Goal: Task Accomplishment & Management: Manage account settings

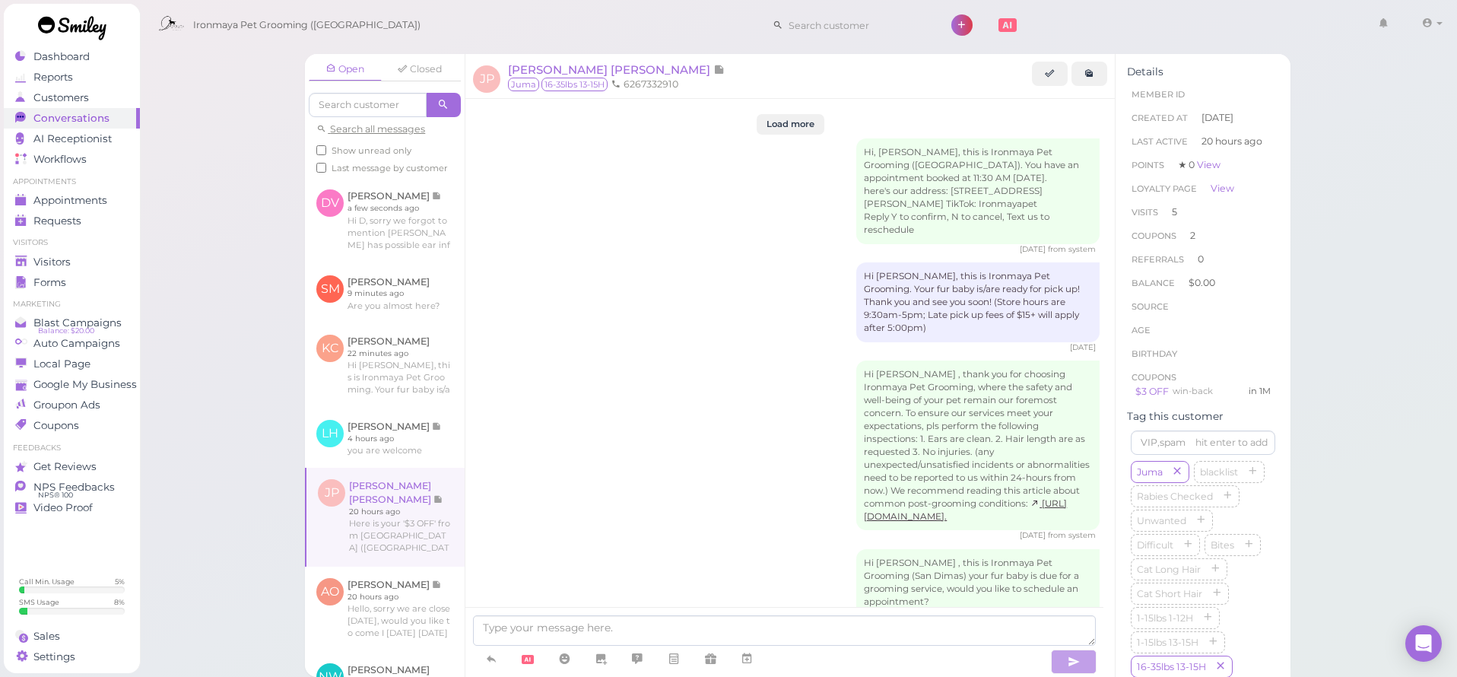
scroll to position [2185, 0]
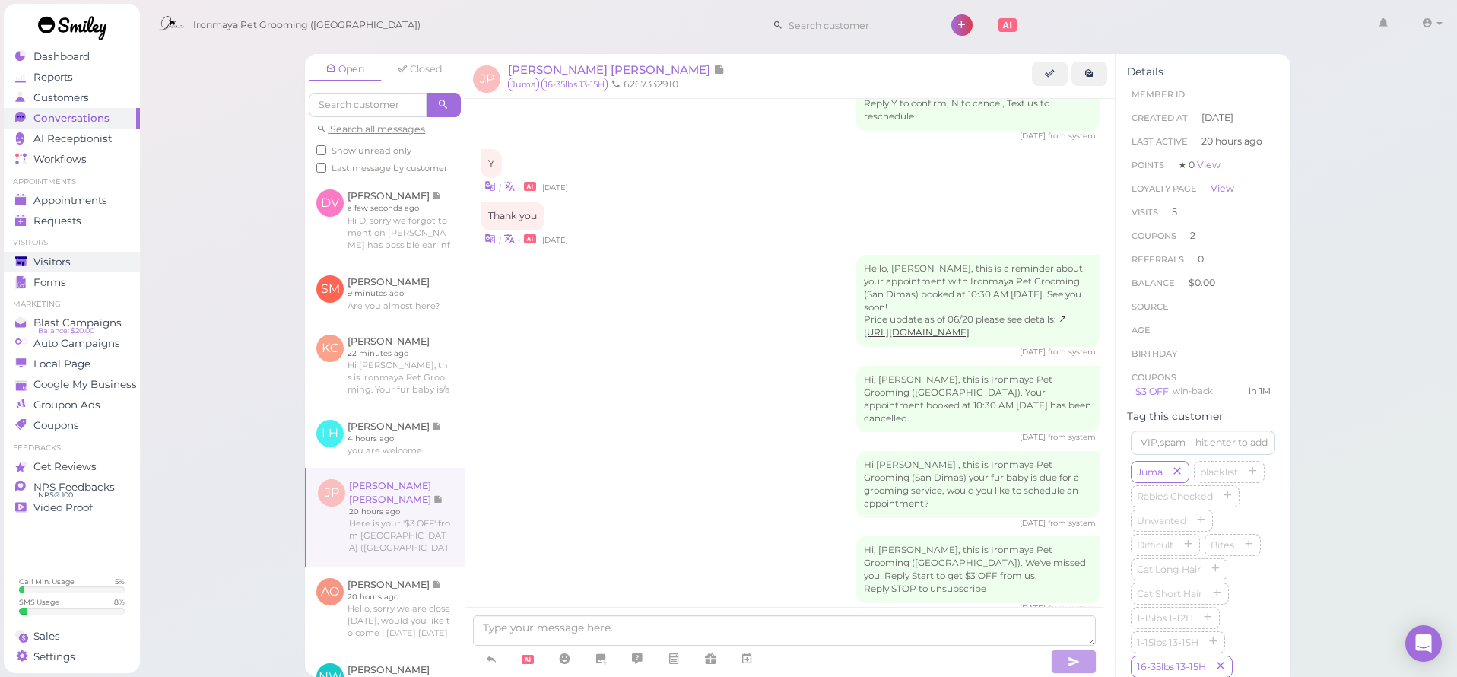
click at [72, 260] on div "Visitors" at bounding box center [69, 261] width 109 height 13
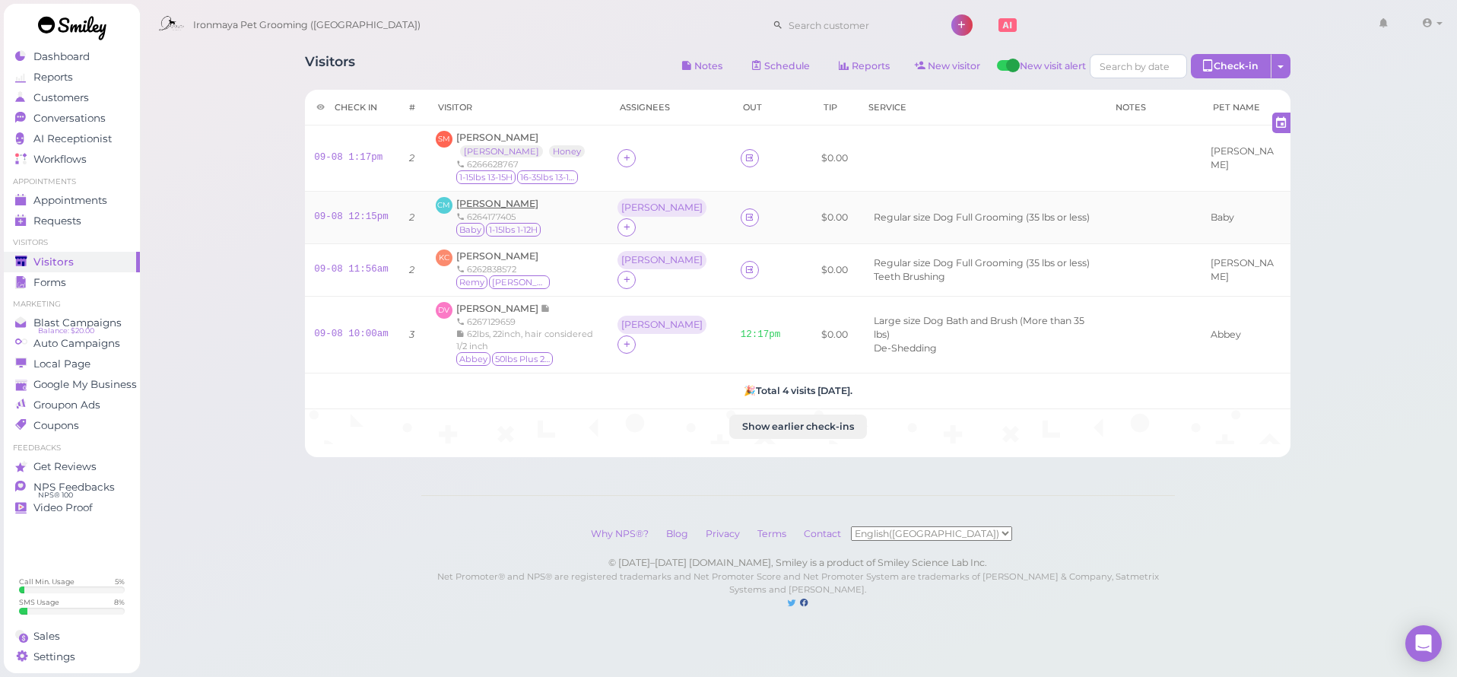
click at [506, 200] on span "[PERSON_NAME]" at bounding box center [497, 203] width 82 height 11
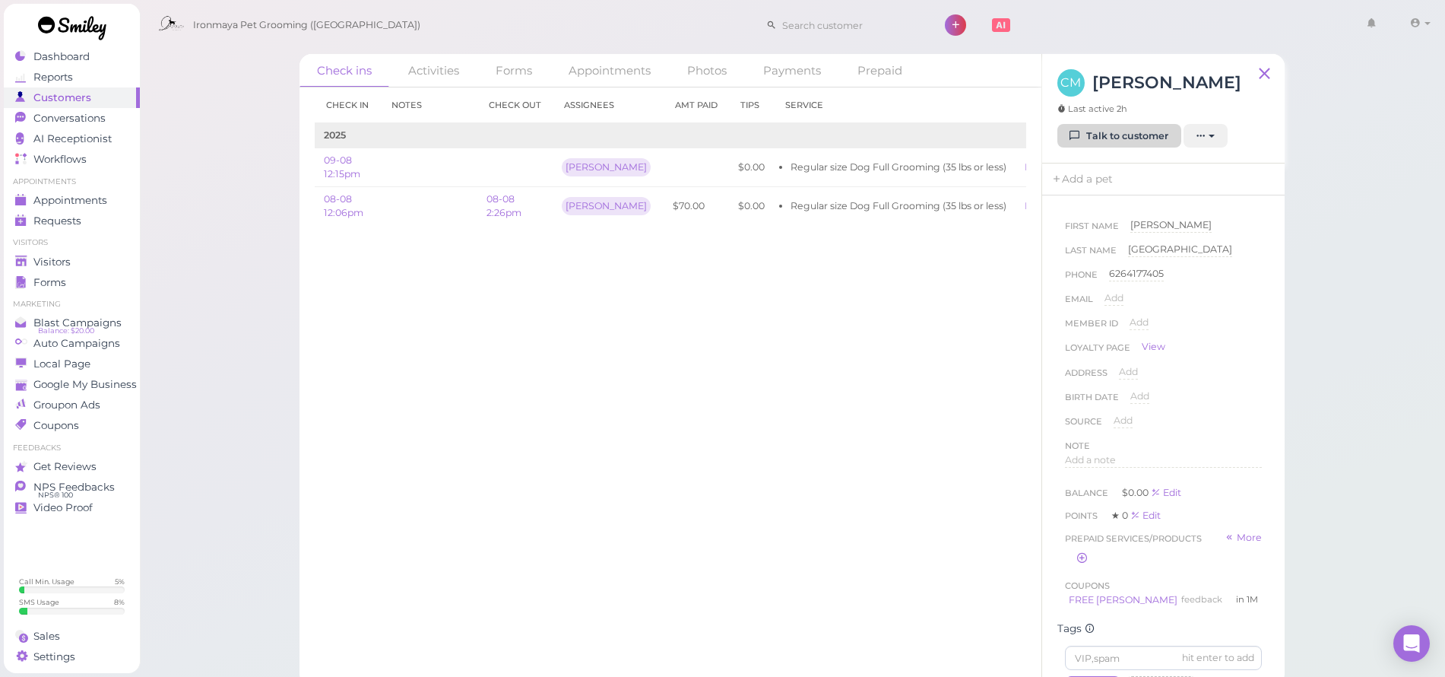
click at [1103, 148] on link "Talk to customer" at bounding box center [1120, 136] width 124 height 24
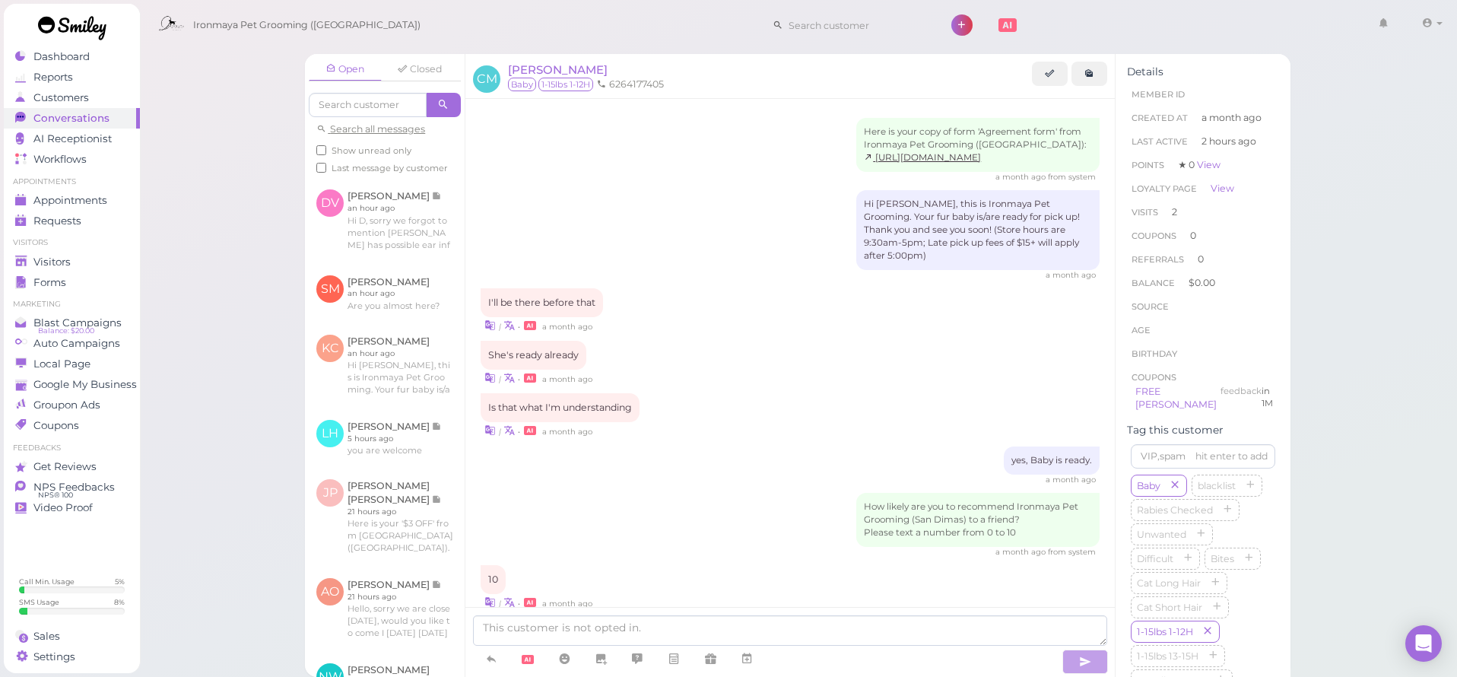
scroll to position [1157, 0]
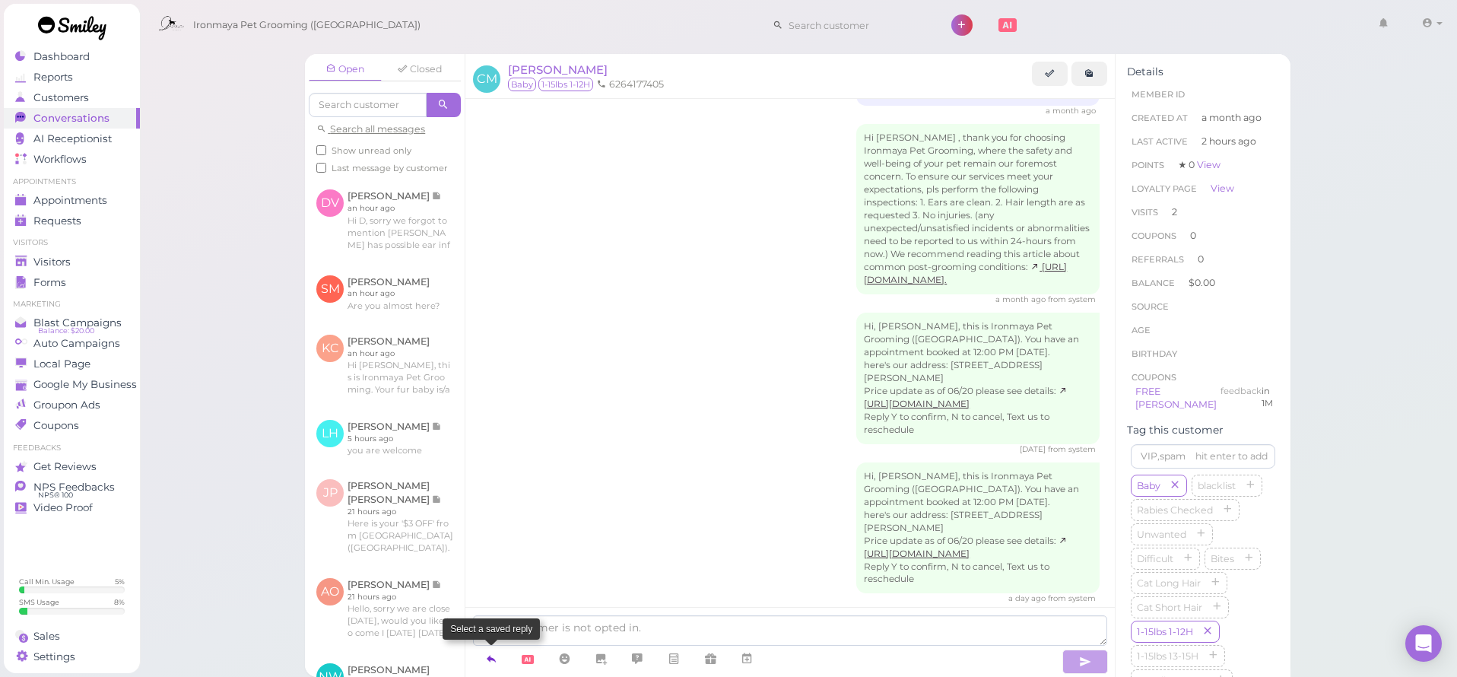
click at [496, 655] on icon at bounding box center [491, 658] width 12 height 15
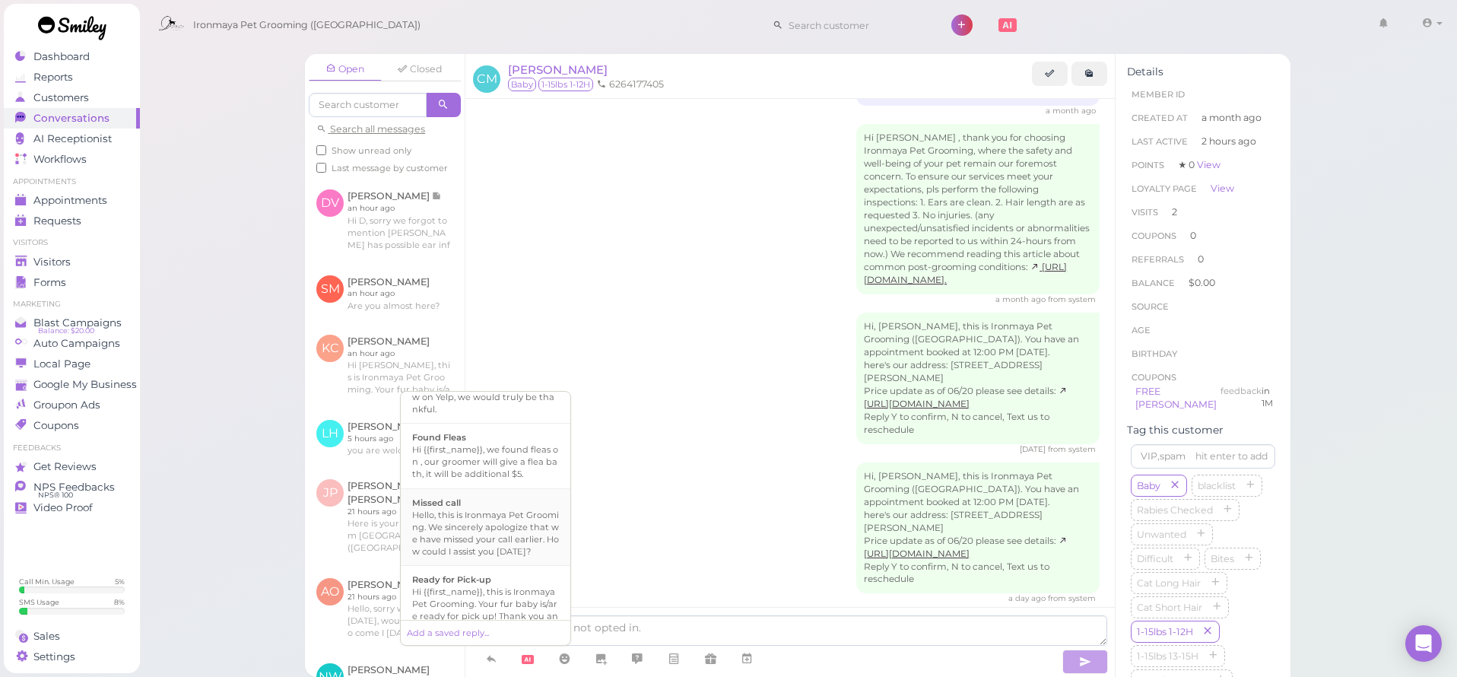
scroll to position [310, 0]
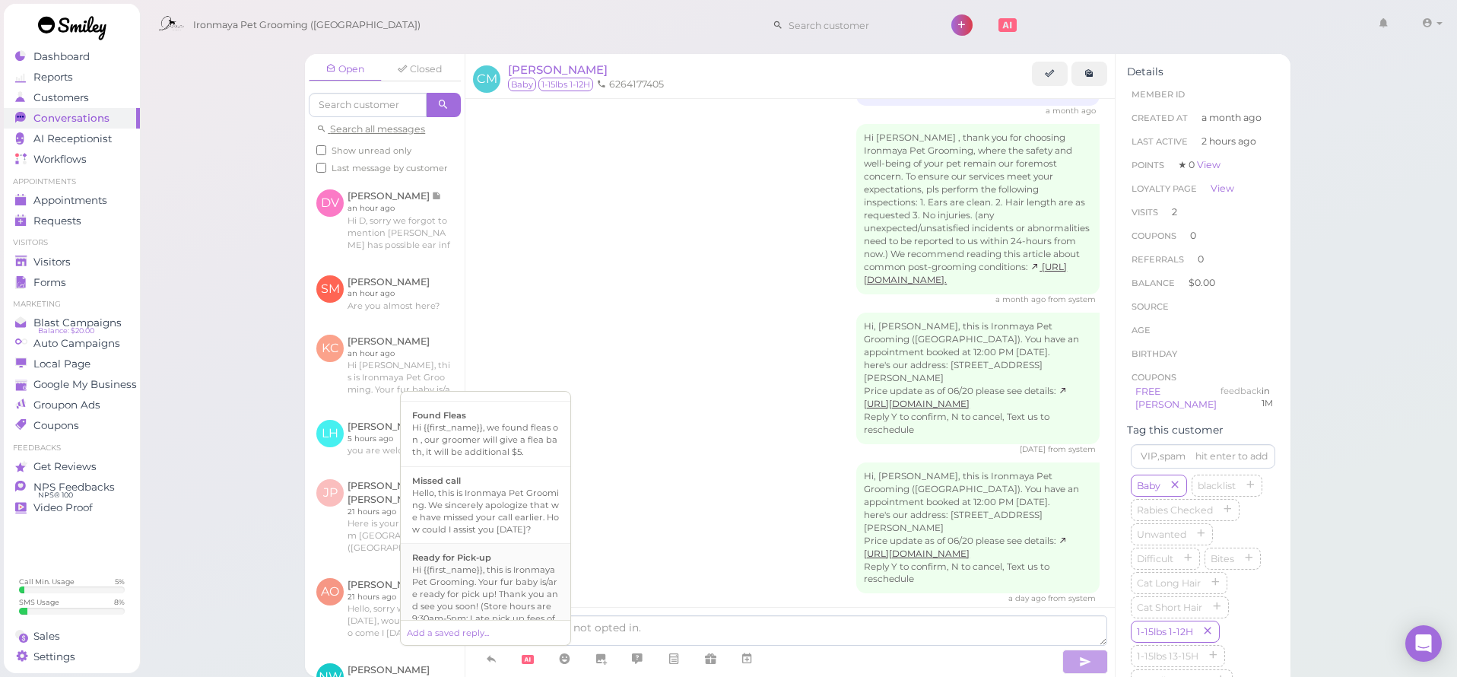
click at [510, 563] on div "Ready for Pick-up" at bounding box center [485, 557] width 147 height 12
type textarea "Hi {{first_name}}, this is Ironmaya Pet Grooming. Your fur baby is/are ready fo…"
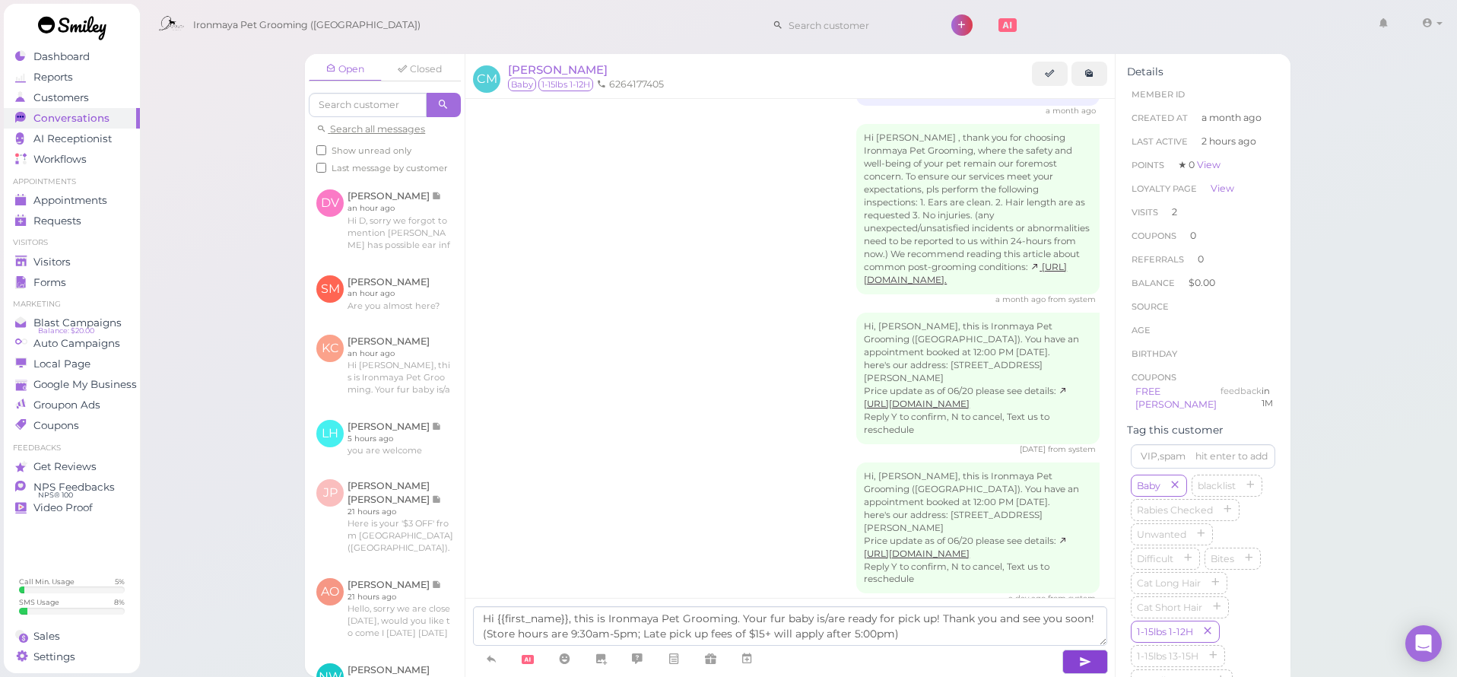
click at [1077, 659] on button "button" at bounding box center [1085, 661] width 46 height 24
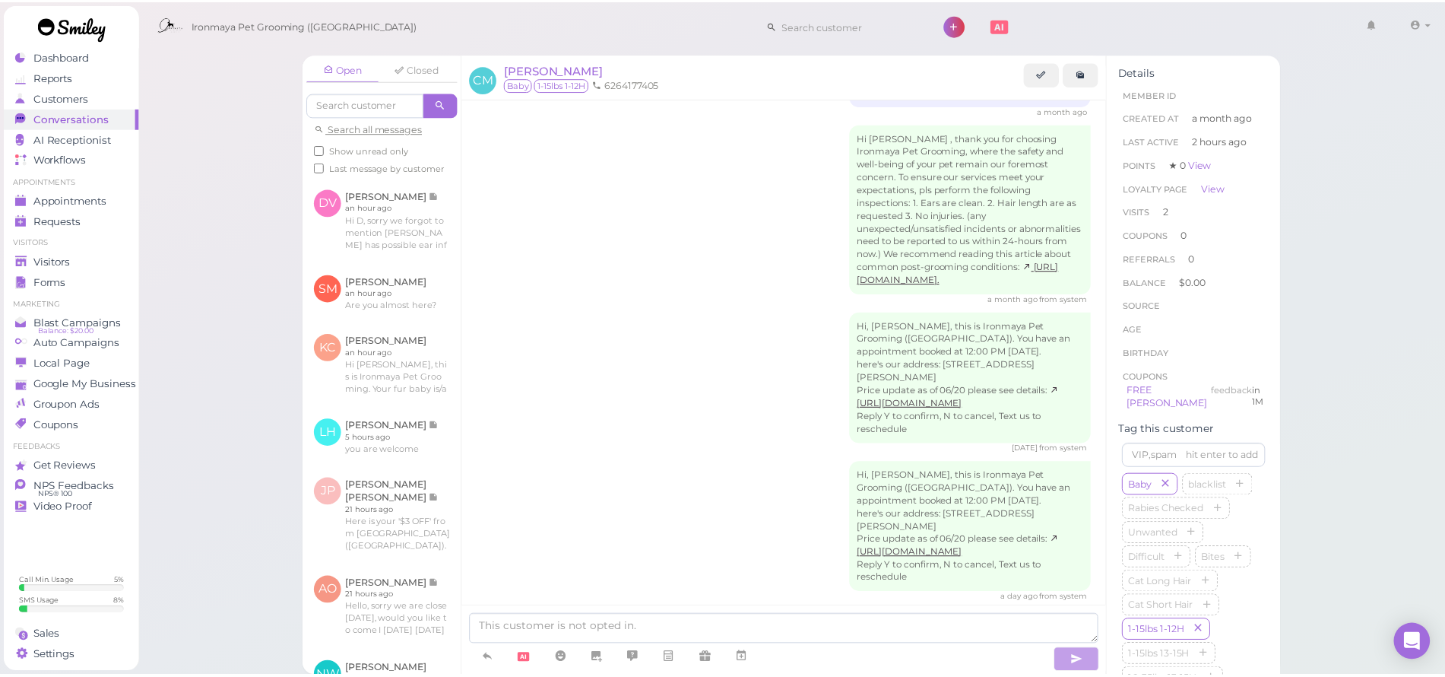
scroll to position [1229, 0]
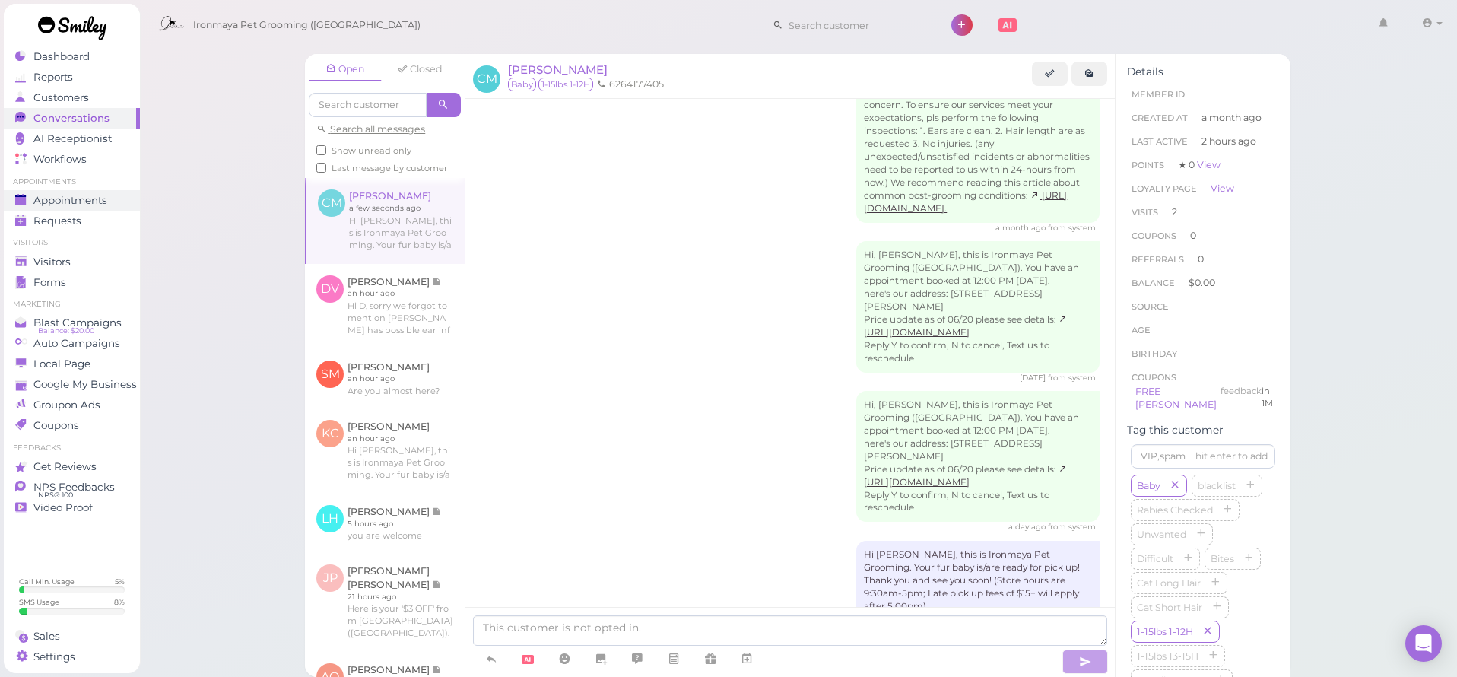
click at [109, 191] on link "Appointments" at bounding box center [72, 200] width 136 height 21
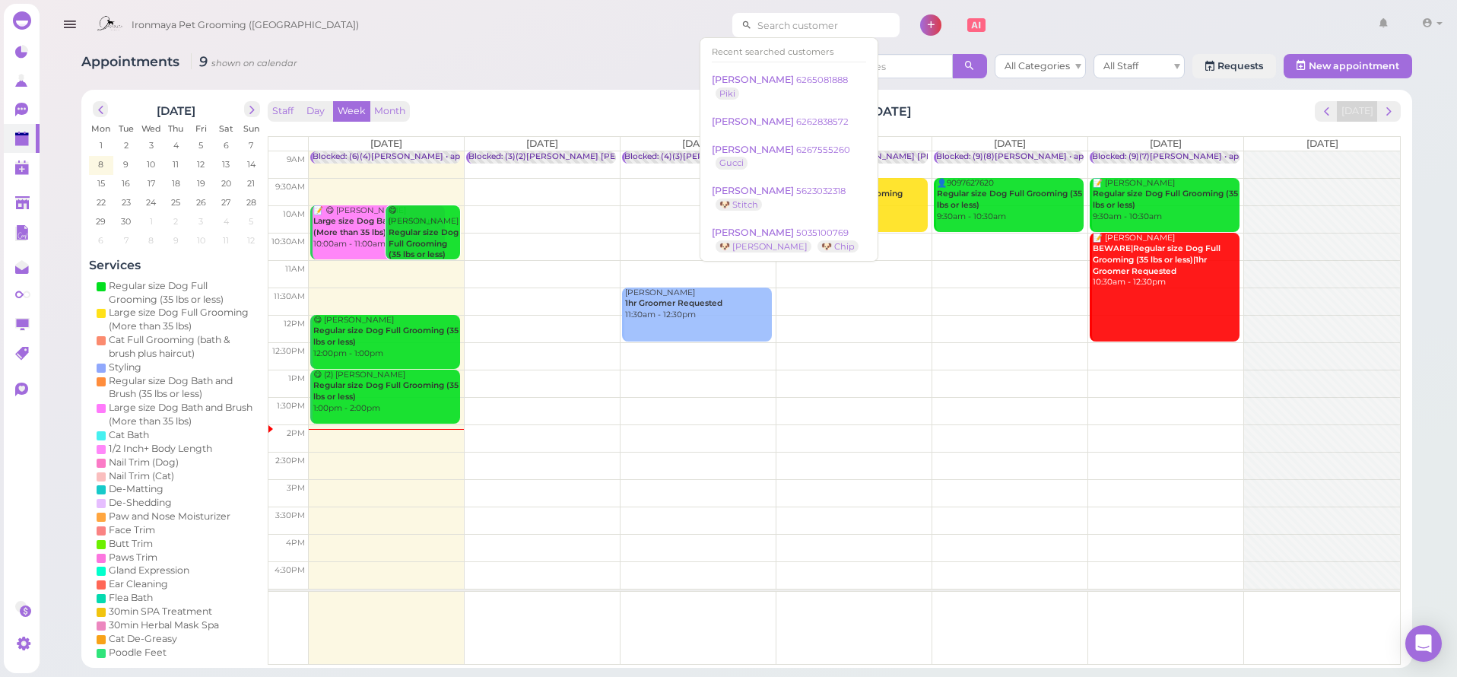
click at [752, 26] on input at bounding box center [825, 25] width 147 height 24
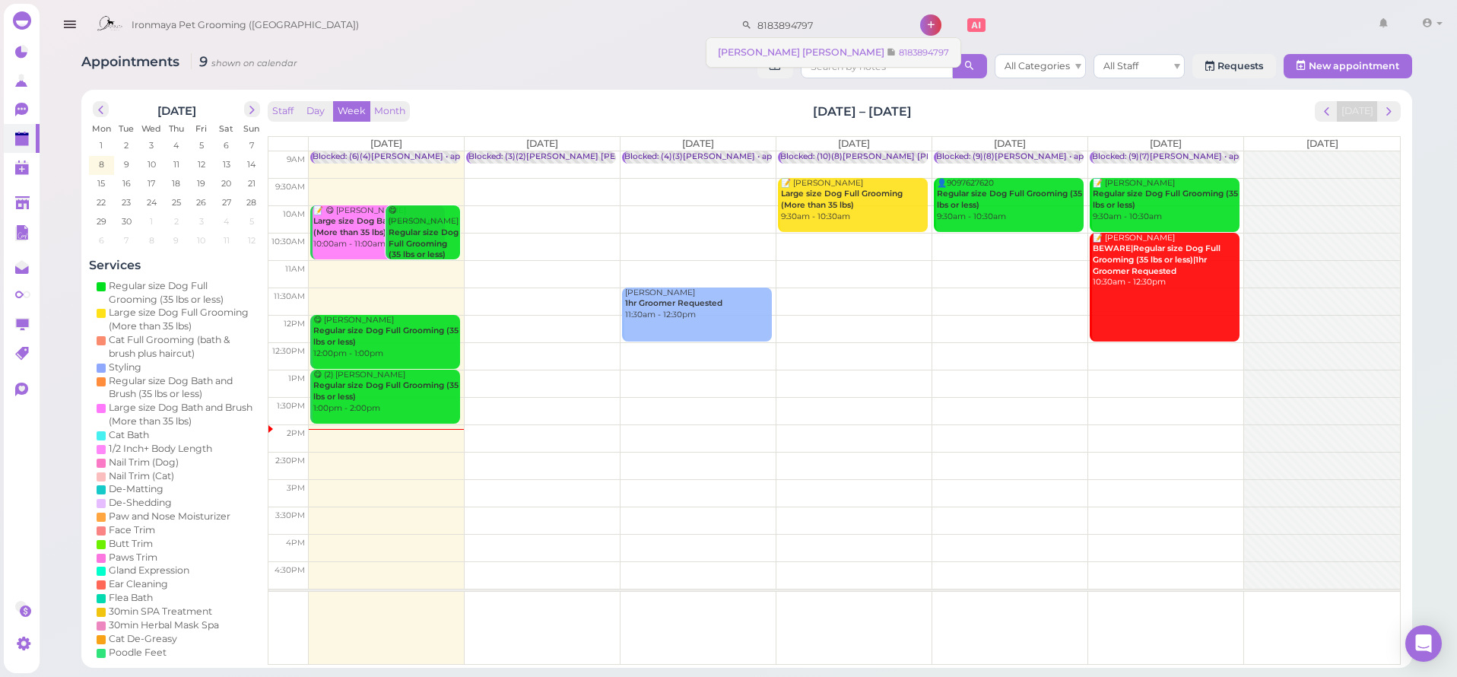
type input "8183894797"
click at [776, 52] on span "[PERSON_NAME] [PERSON_NAME]" at bounding box center [802, 51] width 169 height 11
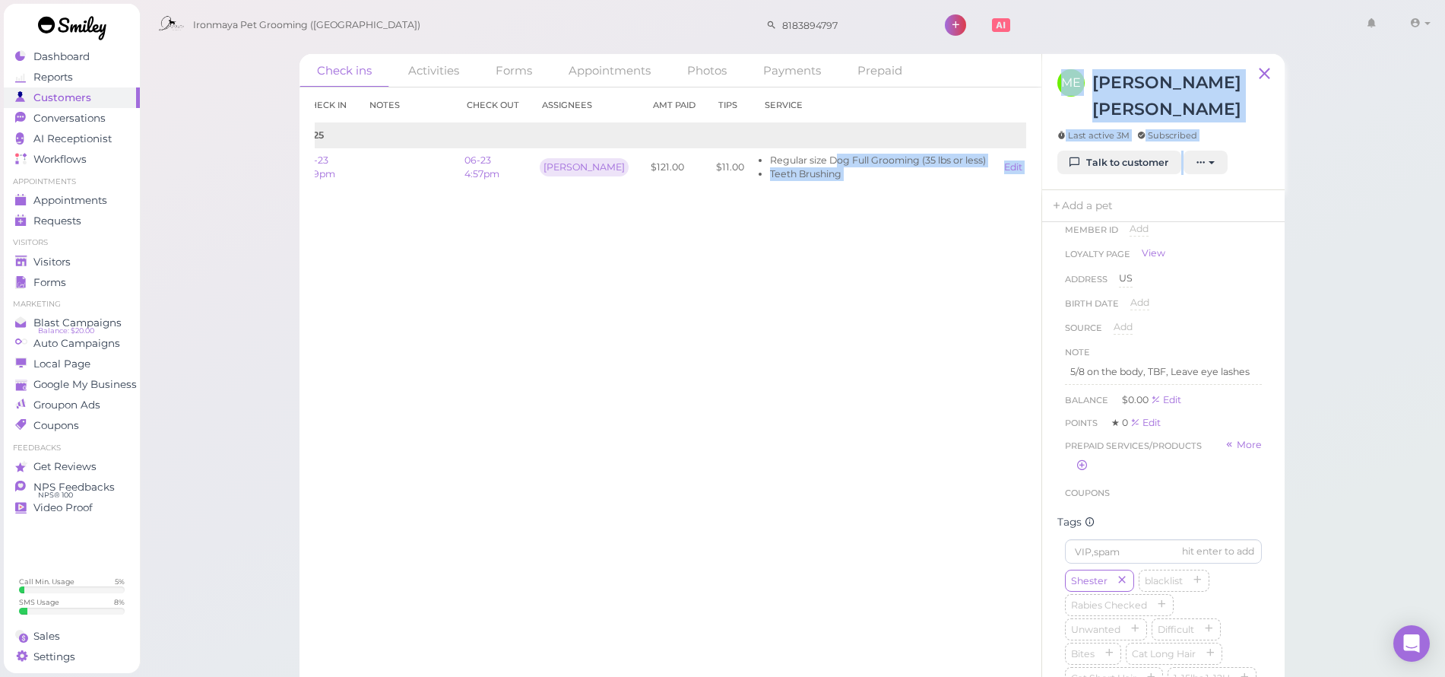
scroll to position [0, 70]
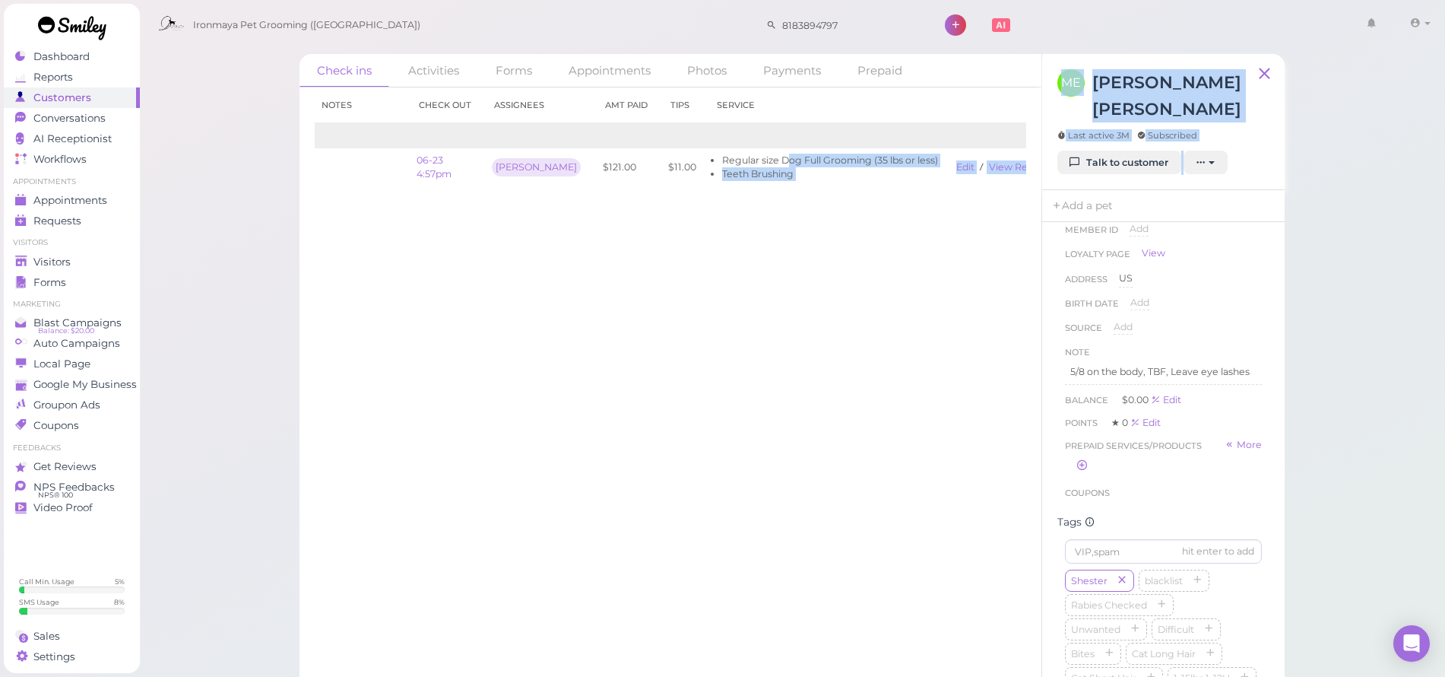
drag, startPoint x: 823, startPoint y: 155, endPoint x: 1066, endPoint y: 183, distance: 244.9
click at [1067, 183] on div "Check ins Activities Forms Appointments Photos Payments Prepaid Check in Notes …" at bounding box center [792, 383] width 985 height 658
click at [1004, 169] on link "View receipt" at bounding box center [1020, 166] width 62 height 11
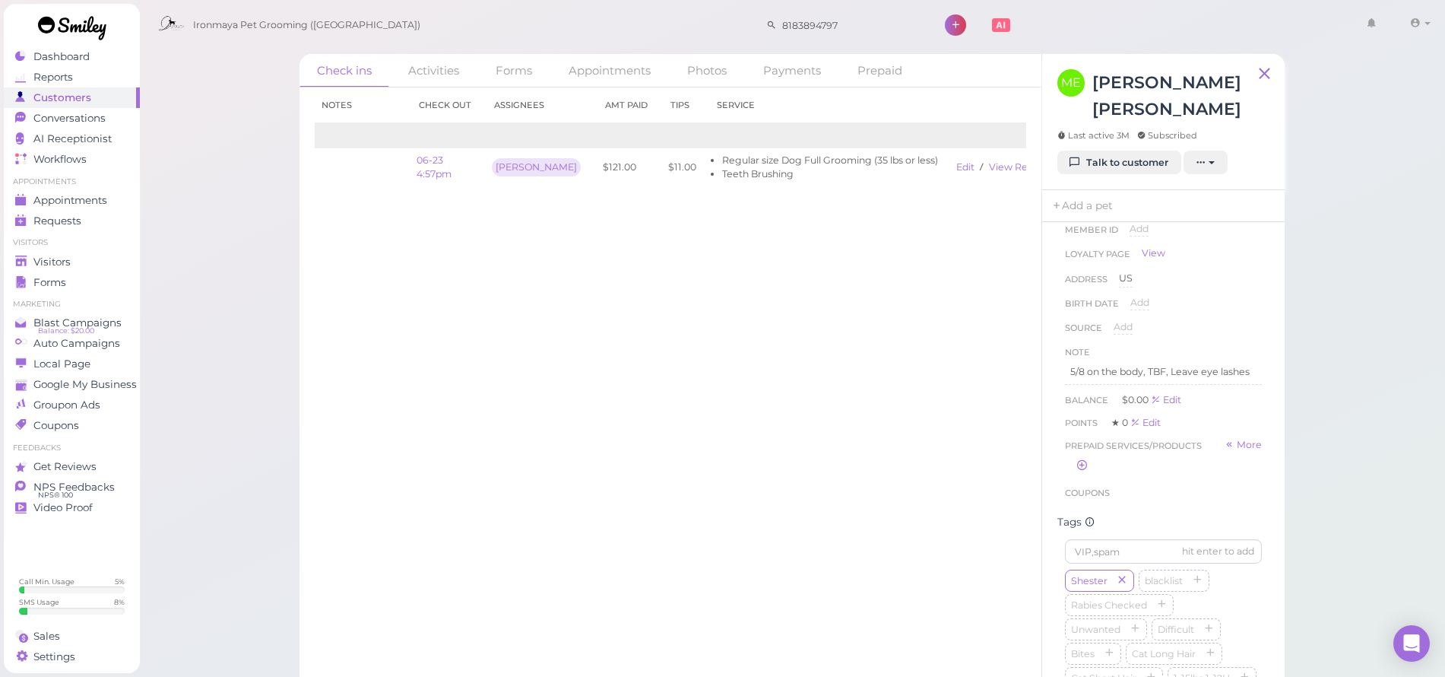
click at [535, 239] on div "Check in Notes Check out Assignees Amt Paid Tips Service 2025 06-23 1:59pm 06-2…" at bounding box center [671, 381] width 742 height 589
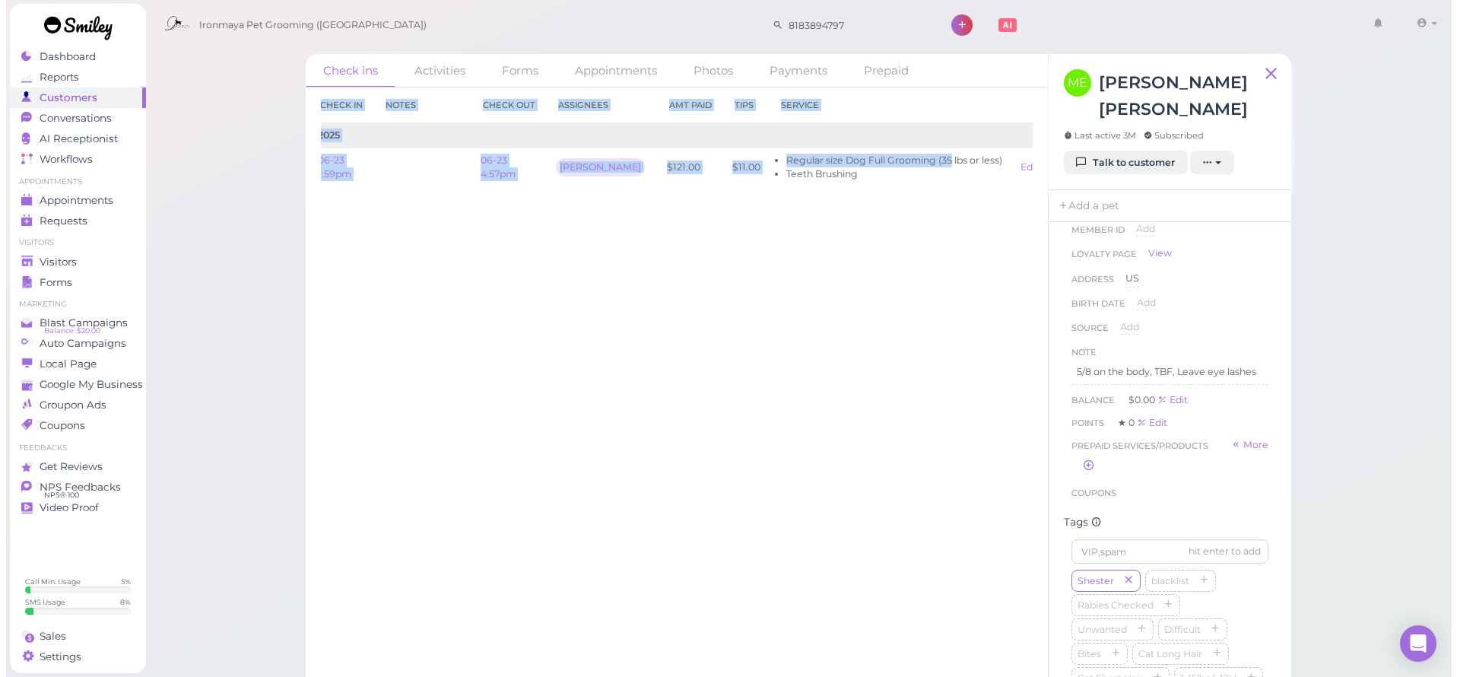
scroll to position [0, 0]
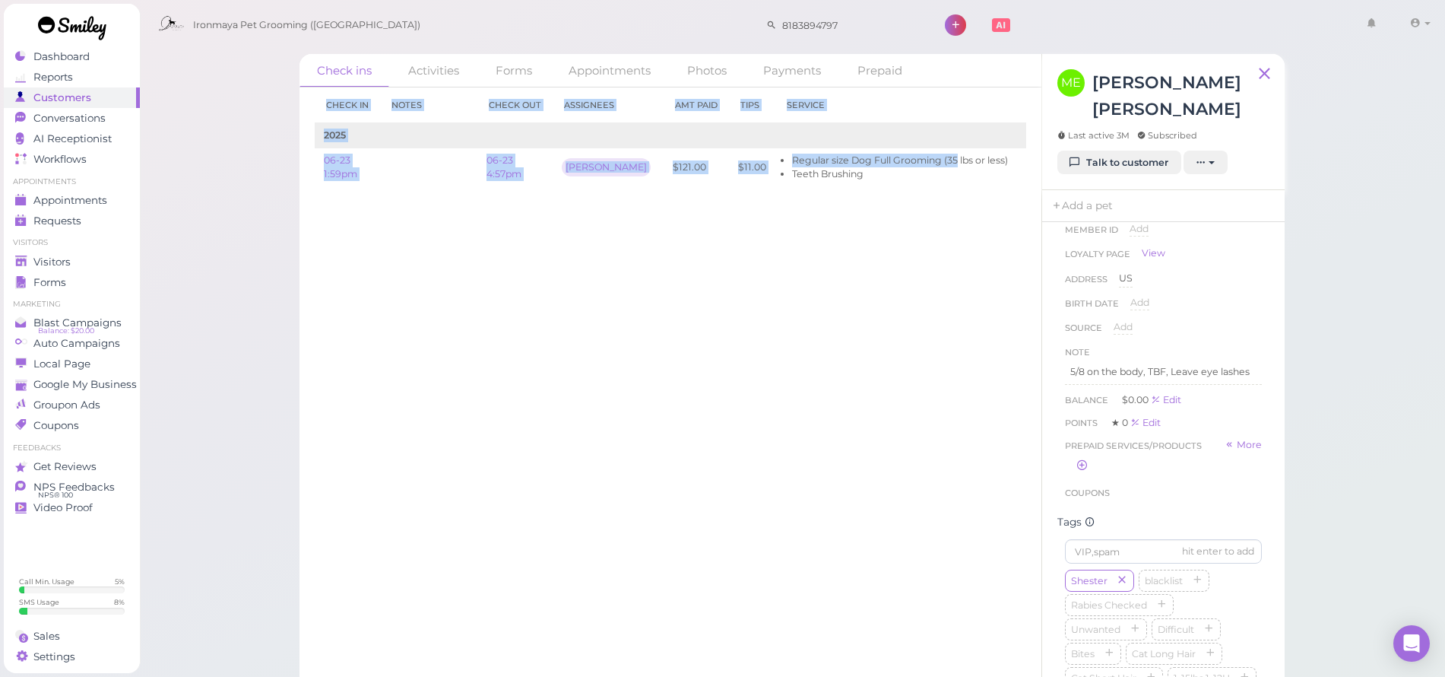
drag, startPoint x: 851, startPoint y: 161, endPoint x: 251, endPoint y: 168, distance: 599.9
click at [251, 168] on div "Check ins Activities Forms Appointments Photos Payments Prepaid Check in Notes …" at bounding box center [792, 356] width 1307 height 712
click at [305, 192] on div "Check in Notes Check out Assignees Amt Paid Tips Service 2025 06-23 1:59pm 06-2…" at bounding box center [671, 381] width 742 height 589
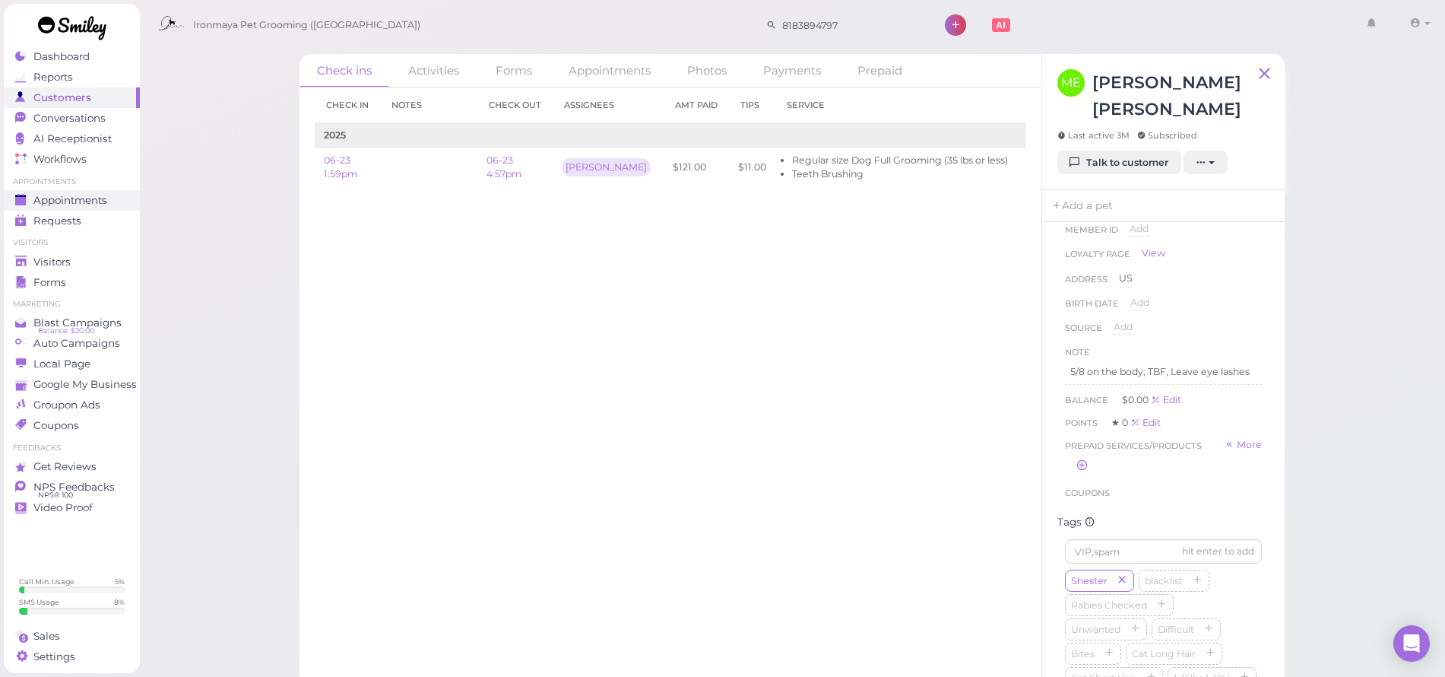
click at [46, 195] on span "Appointments" at bounding box center [70, 200] width 74 height 13
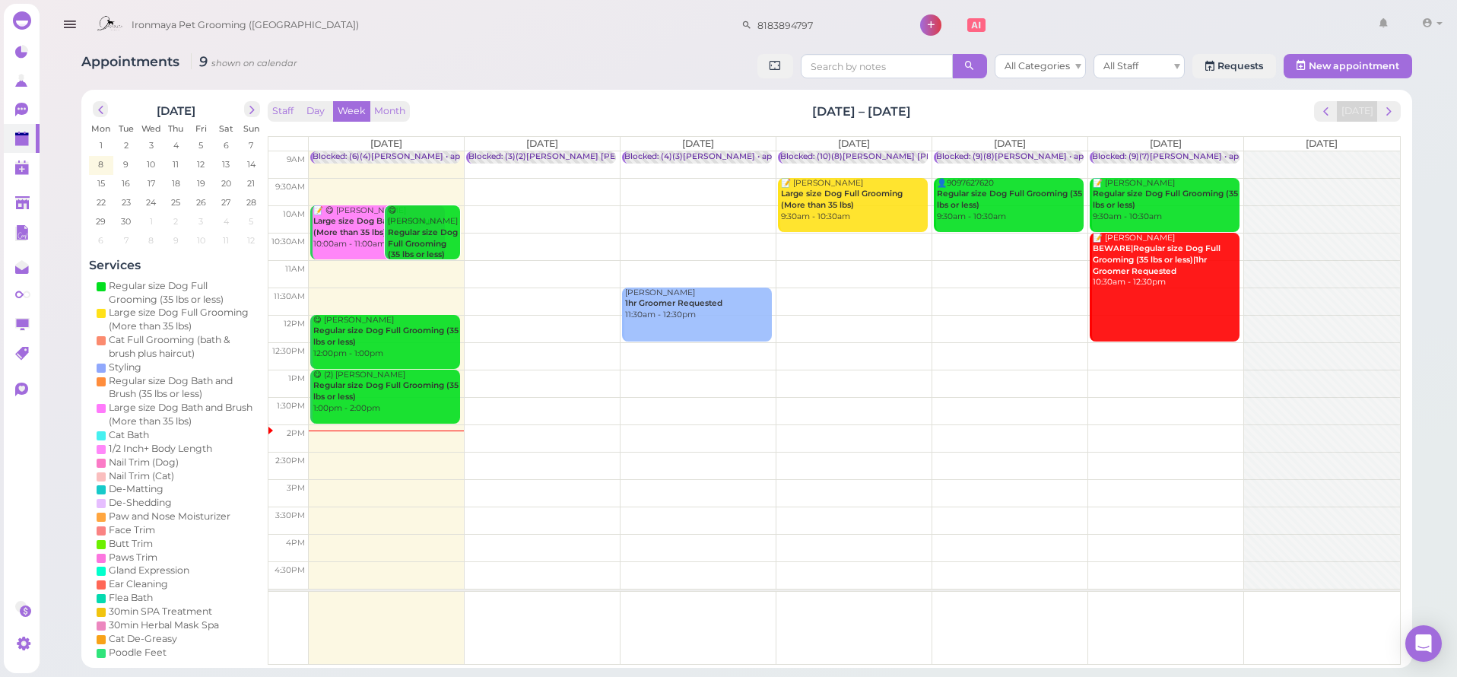
click at [748, 179] on td at bounding box center [854, 191] width 1091 height 27
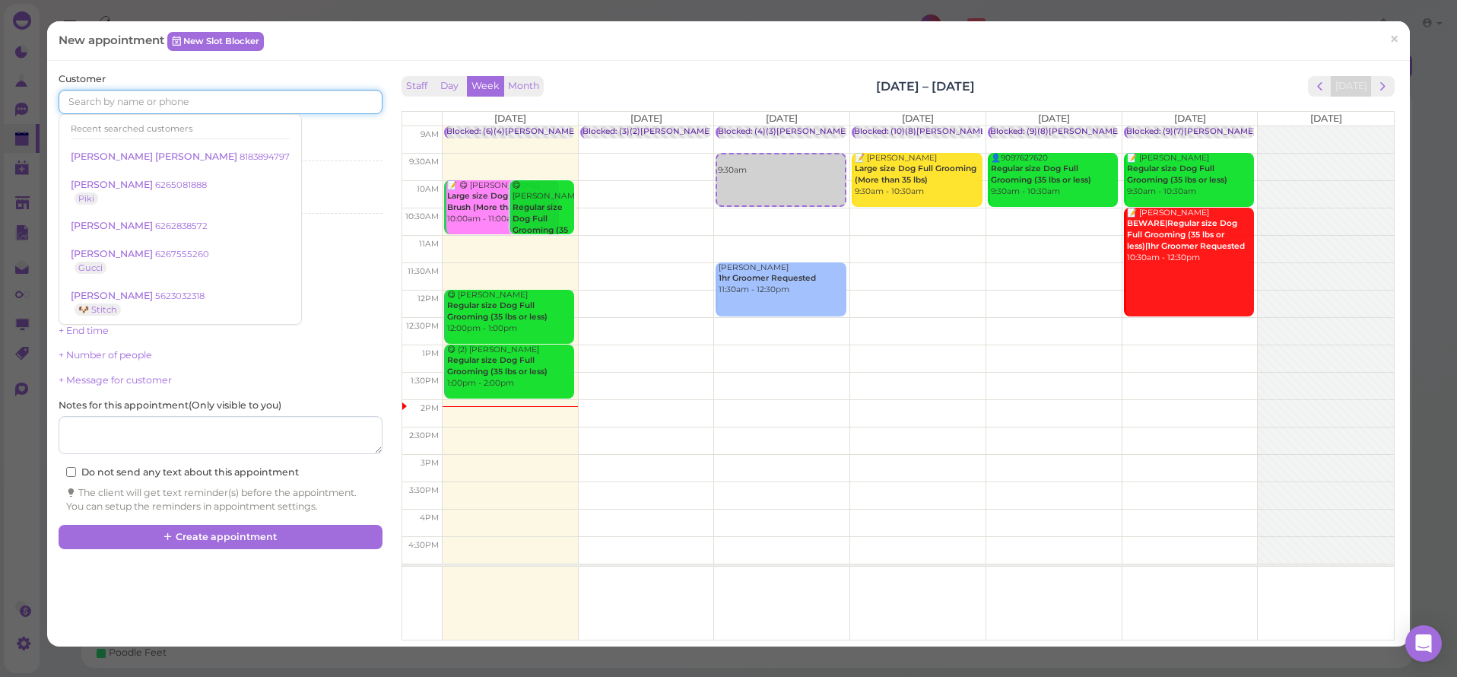
click at [198, 99] on input at bounding box center [220, 102] width 323 height 24
drag, startPoint x: 799, startPoint y: 172, endPoint x: 787, endPoint y: 211, distance: 40.6
click at [787, 126] on div "9:30am Blocked: (4)(3)[PERSON_NAME] • appointment 9:30am [PERSON_NAME] 1hr Groo…" at bounding box center [781, 126] width 135 height 0
select select "10"
select select "00"
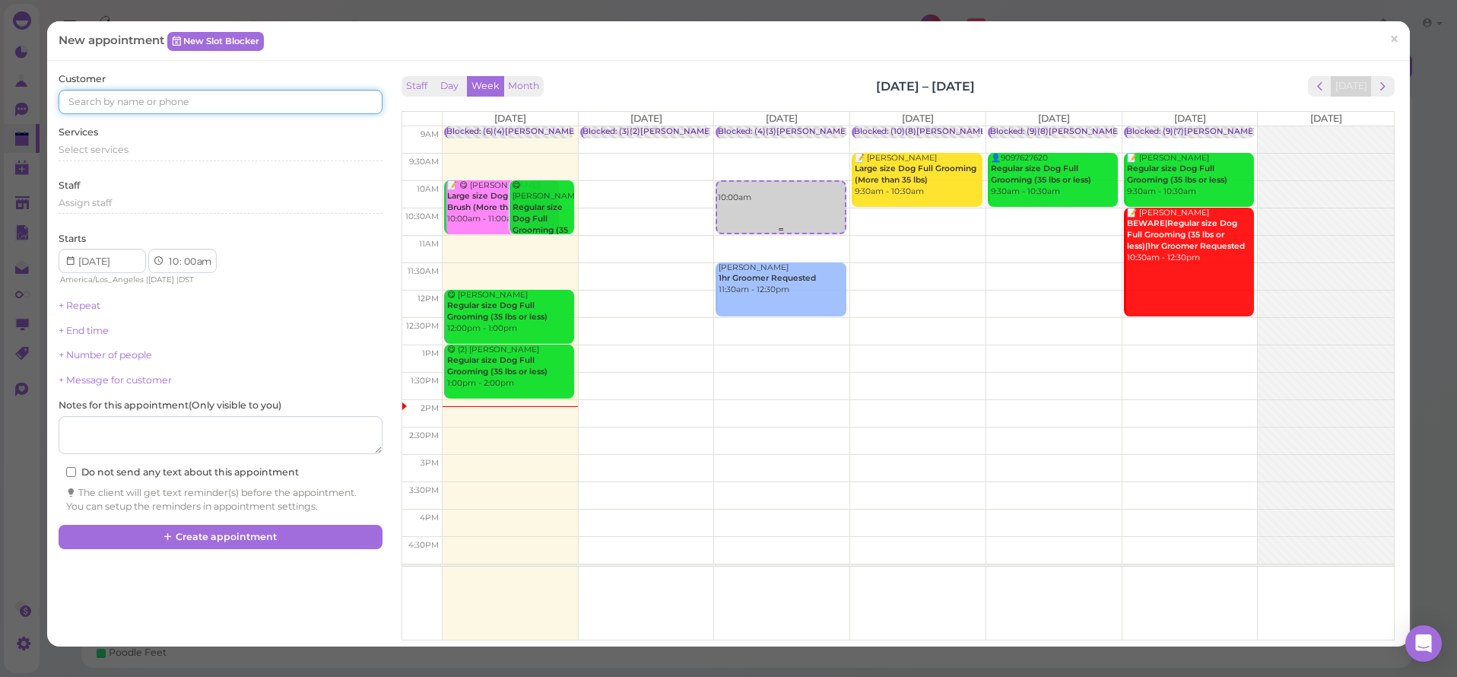
click at [779, 198] on div "10:00am" at bounding box center [780, 193] width 127 height 22
click at [80, 96] on input at bounding box center [220, 102] width 323 height 24
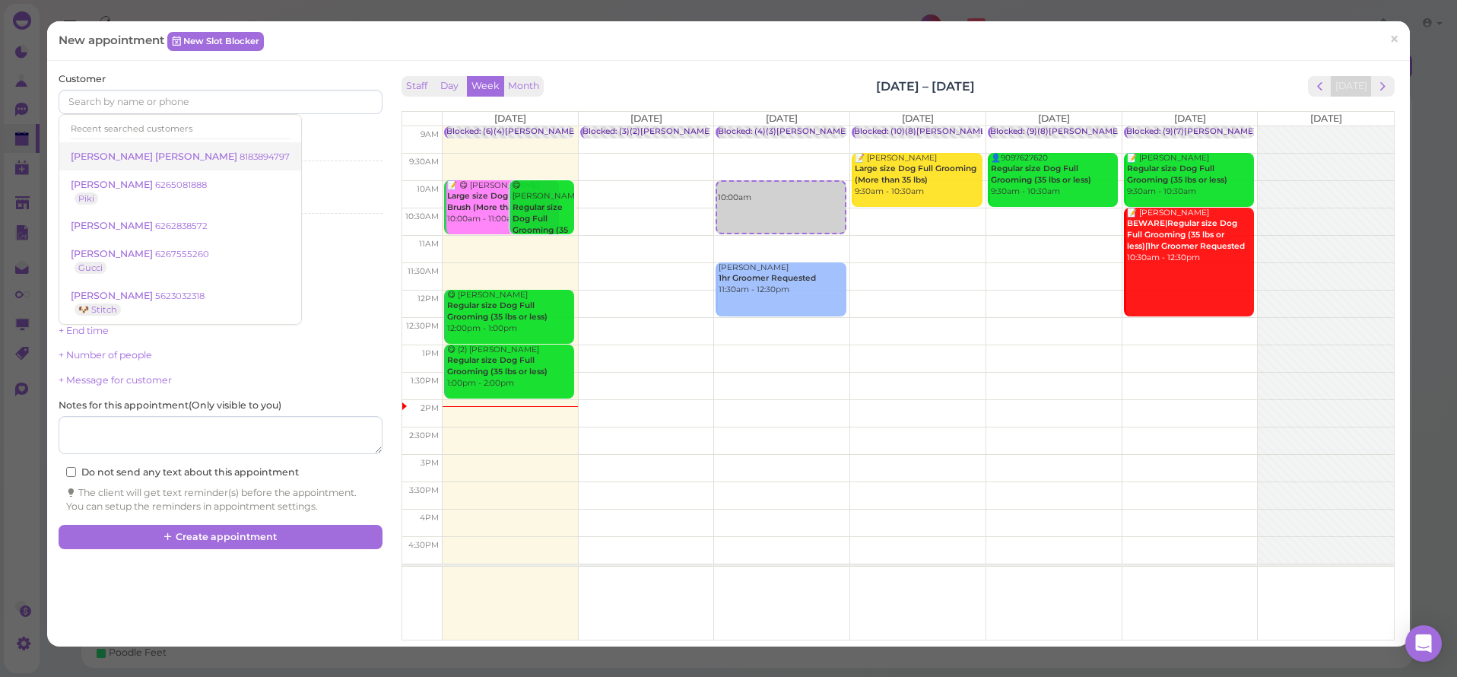
click at [140, 155] on span "[PERSON_NAME] [PERSON_NAME]" at bounding box center [155, 156] width 169 height 11
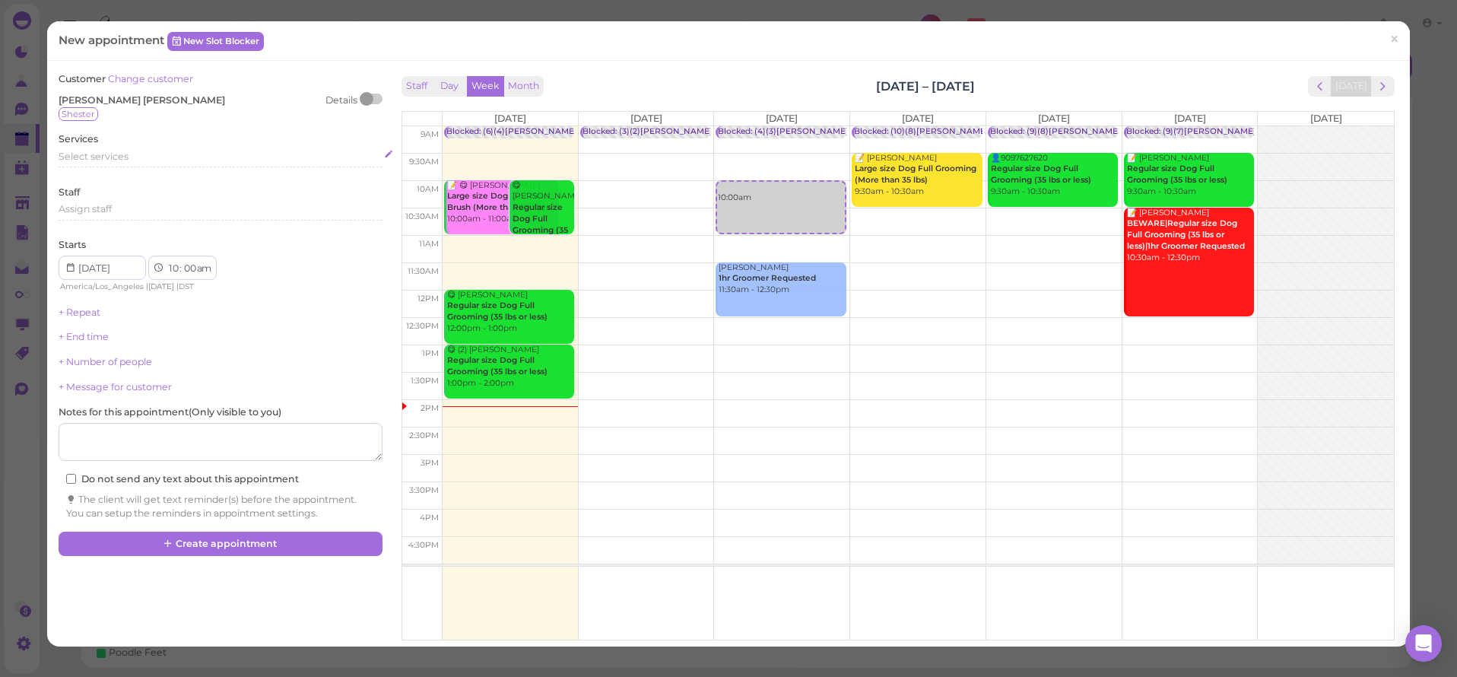
click at [106, 155] on span "Select services" at bounding box center [94, 156] width 70 height 11
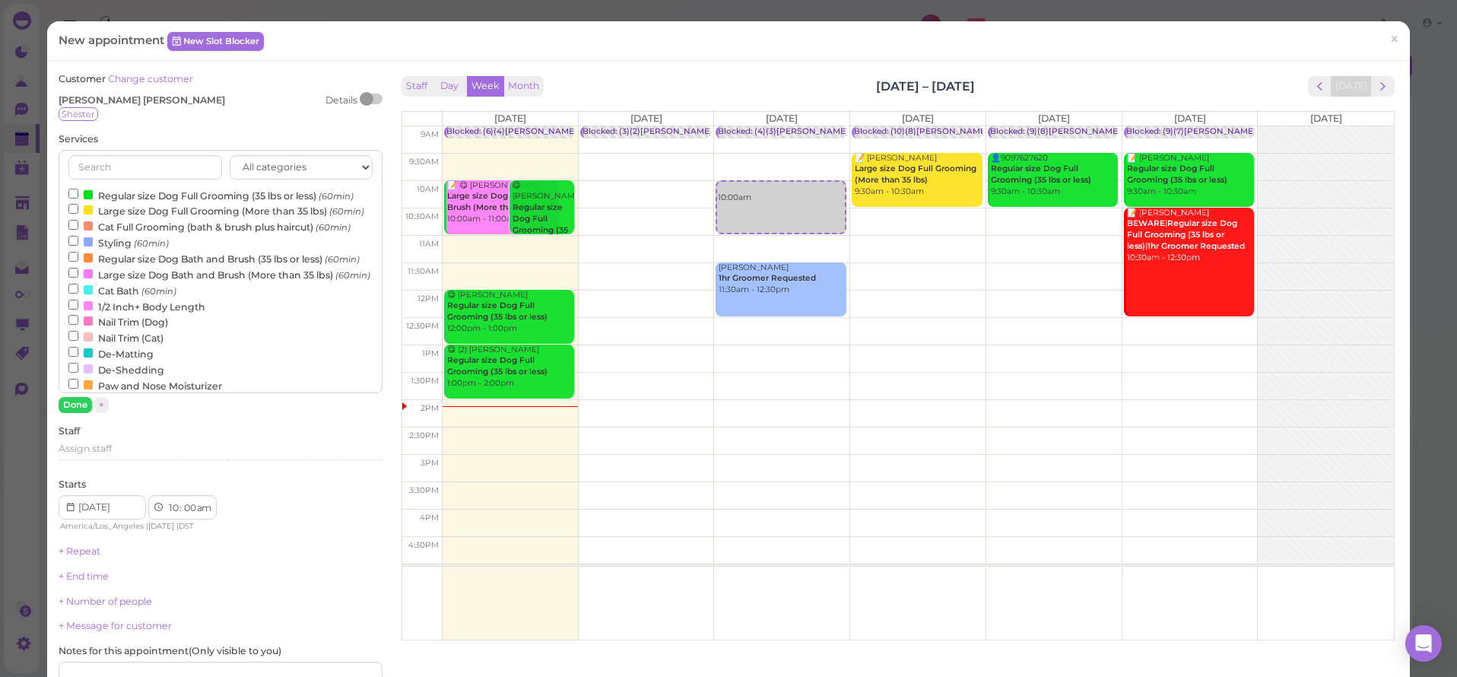
click at [107, 187] on label "Regular size Dog Full Grooming (35 lbs or less) (60min)" at bounding box center [210, 195] width 285 height 16
click at [78, 189] on input "Regular size Dog Full Grooming (35 lbs or less) (60min)" at bounding box center [73, 194] width 10 height 10
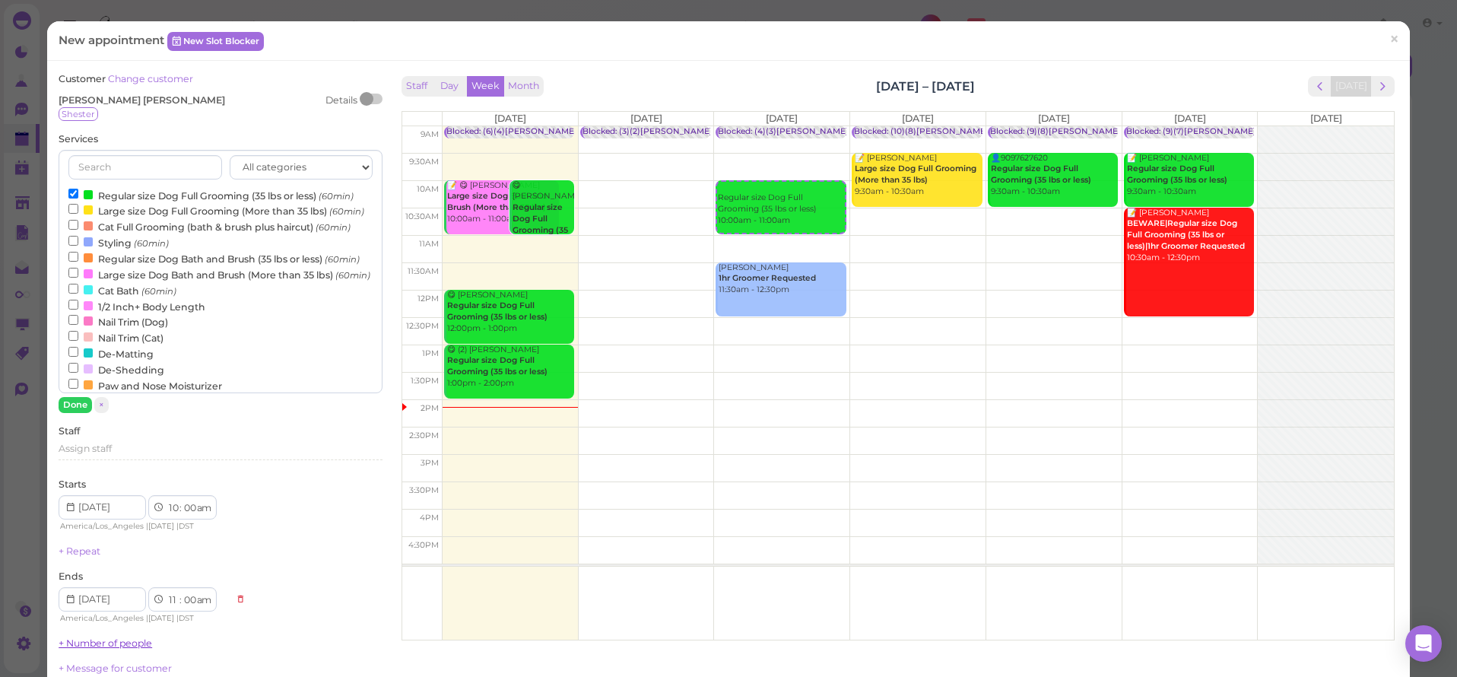
click at [78, 408] on button "Done" at bounding box center [75, 405] width 33 height 16
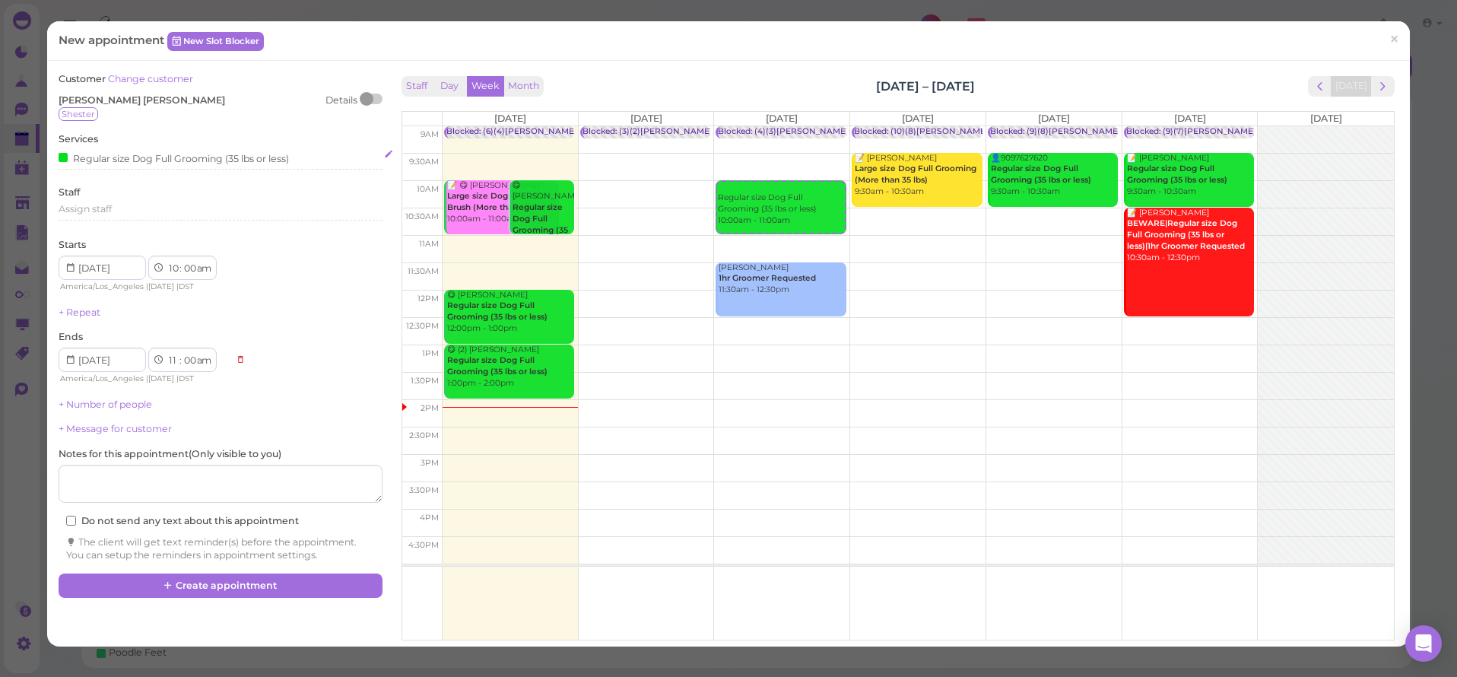
click at [74, 156] on div "Regular size Dog Full Grooming (35 lbs or less)" at bounding box center [174, 158] width 230 height 16
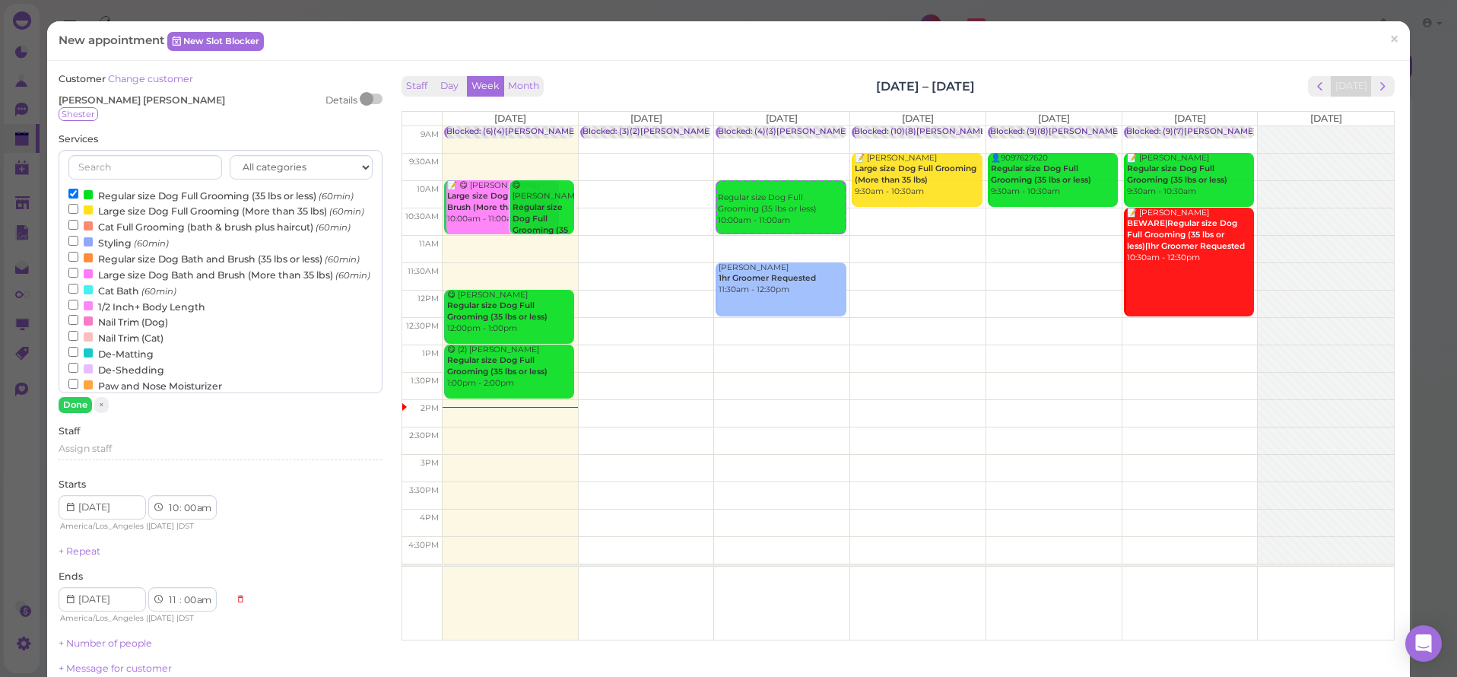
click at [86, 193] on div at bounding box center [88, 194] width 9 height 9
click at [78, 193] on input "Regular size Dog Full Grooming (35 lbs or less) (60min)" at bounding box center [73, 194] width 10 height 10
click at [98, 265] on label "Regular size Dog Bath and Brush (35 lbs or less) (60min)" at bounding box center [213, 258] width 291 height 16
click at [78, 262] on input "Regular size Dog Bath and Brush (35 lbs or less) (60min)" at bounding box center [73, 257] width 10 height 10
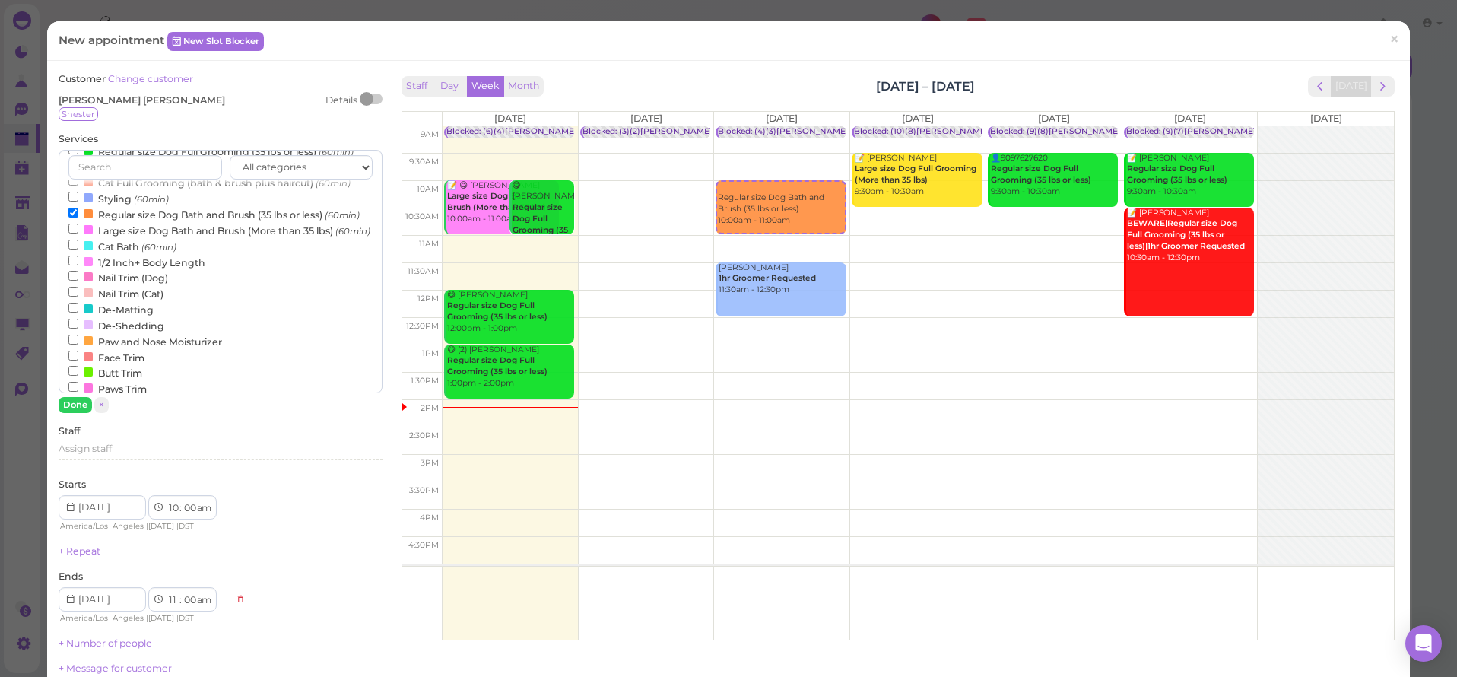
scroll to position [47, 0]
click at [81, 362] on label "Face Trim" at bounding box center [106, 354] width 76 height 16
click at [78, 357] on input "Face Trim" at bounding box center [73, 352] width 10 height 10
click at [73, 408] on button "Done" at bounding box center [75, 405] width 33 height 16
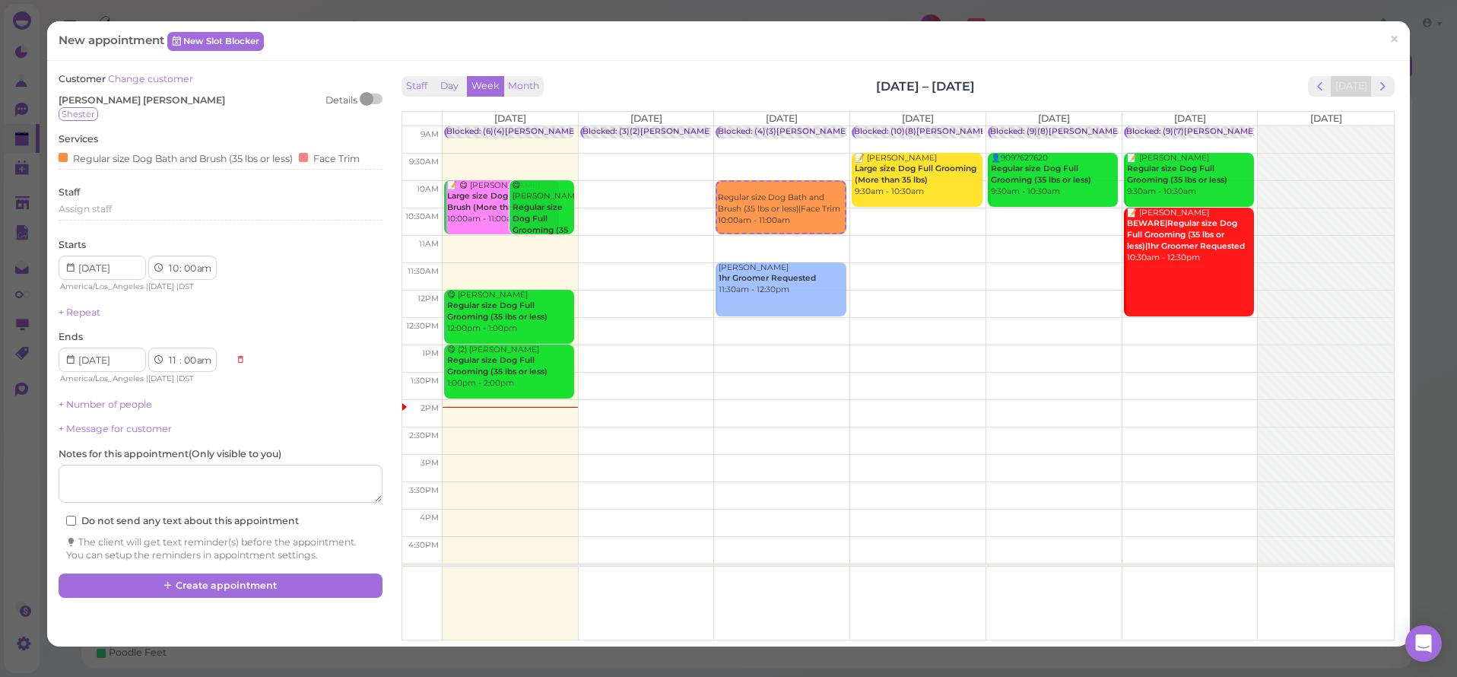
click at [170, 456] on div "Notes for this appointment ( Only visible to you )" at bounding box center [220, 475] width 323 height 56
click at [225, 573] on button "Create appointment" at bounding box center [220, 585] width 323 height 24
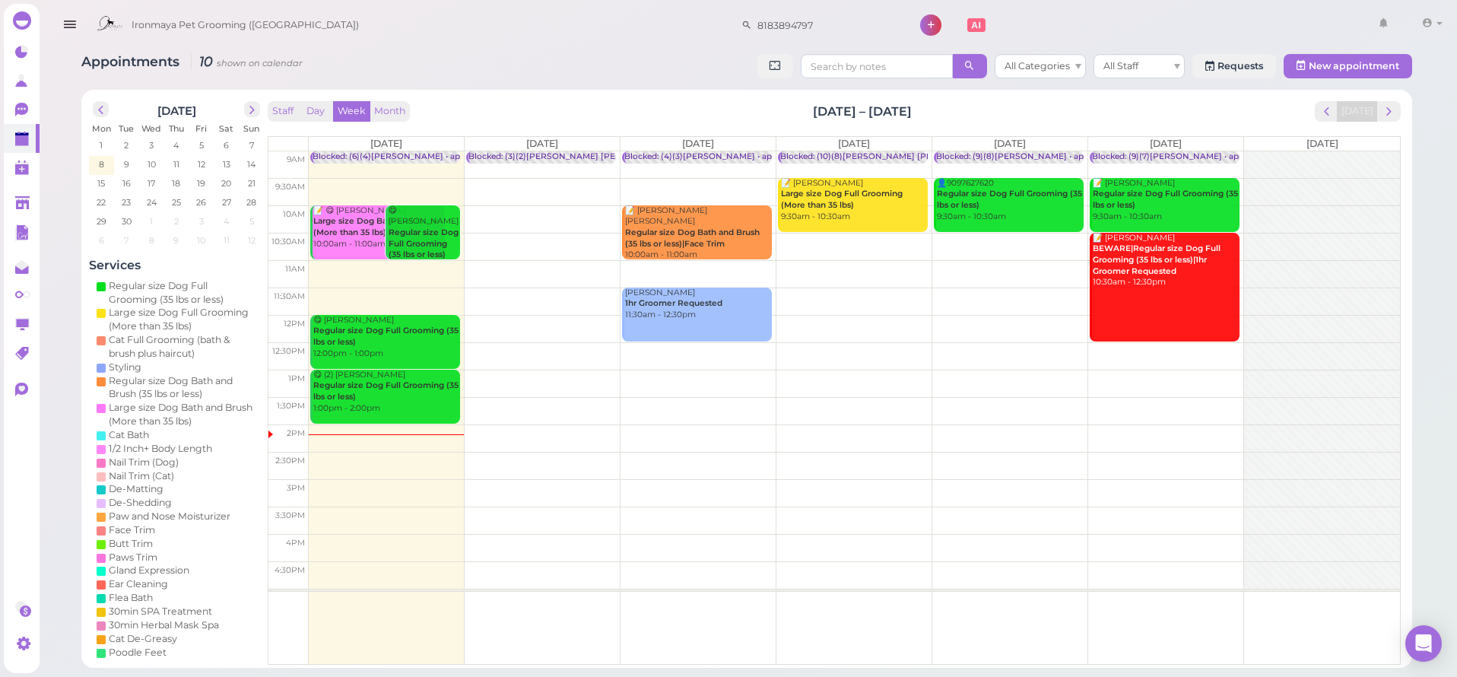
click at [72, 24] on icon "button" at bounding box center [70, 24] width 16 height 19
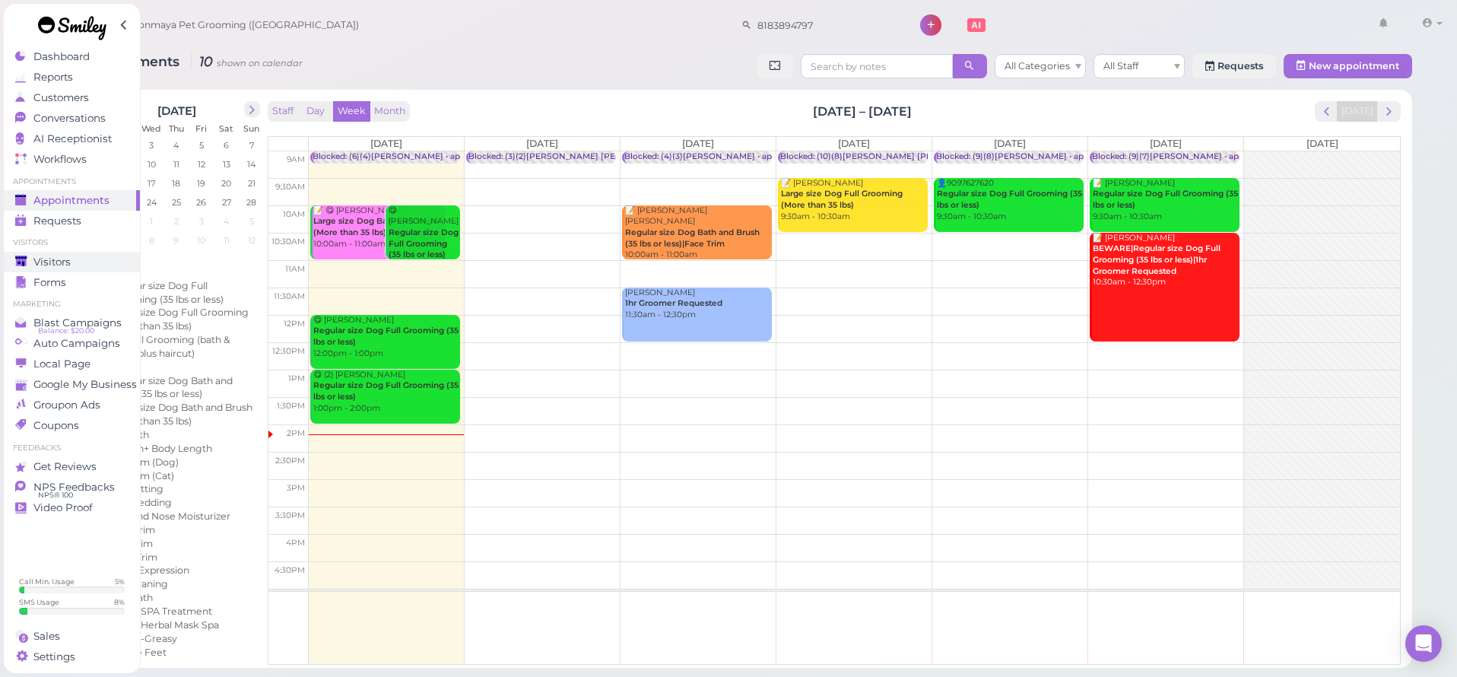
click at [51, 258] on span "Visitors" at bounding box center [51, 261] width 37 height 13
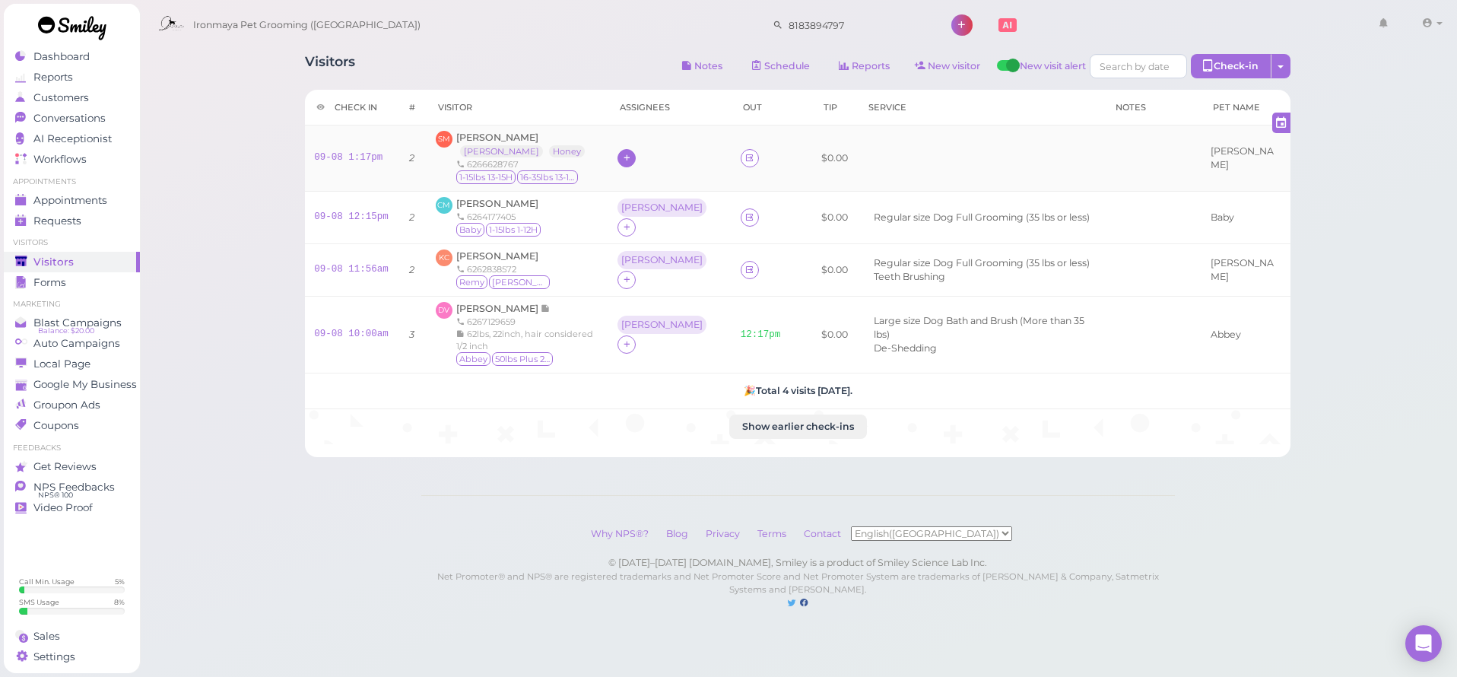
click at [632, 157] on icon at bounding box center [627, 157] width 10 height 11
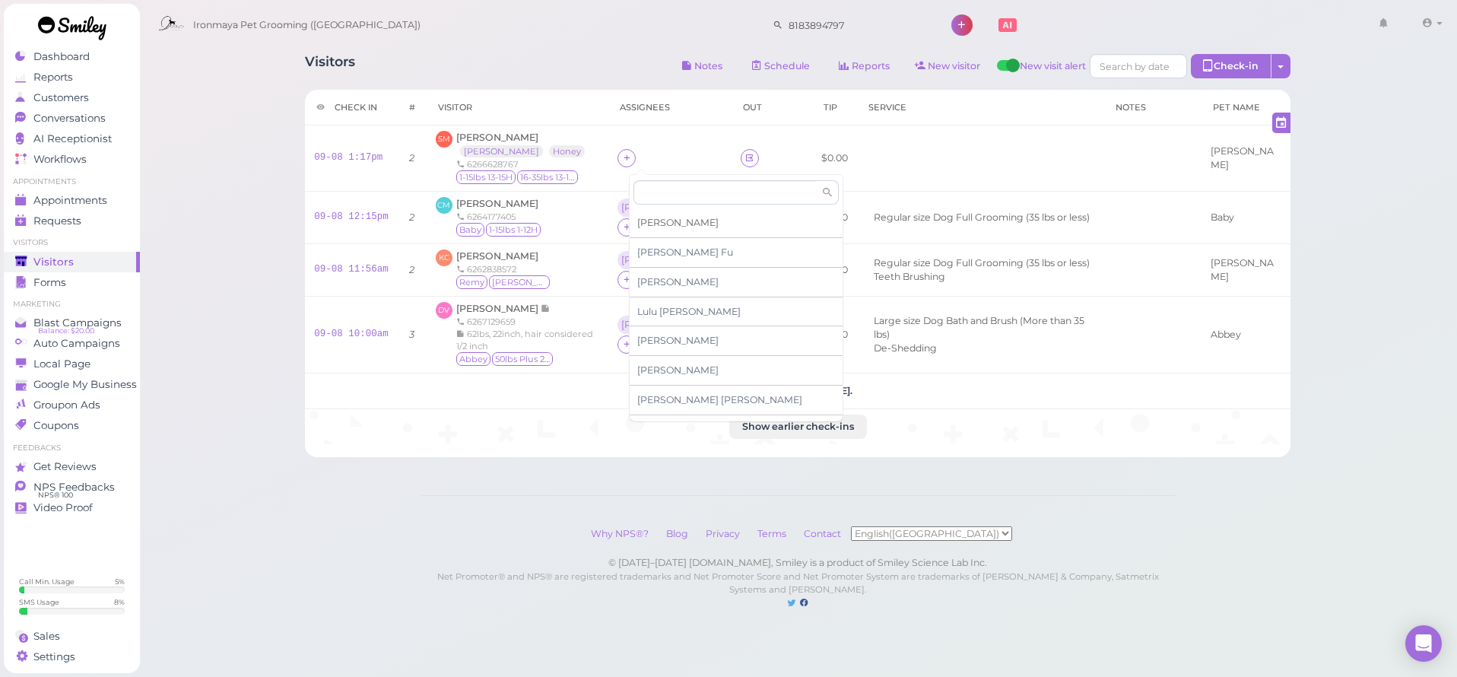
click at [652, 226] on span "[PERSON_NAME]" at bounding box center [677, 222] width 81 height 11
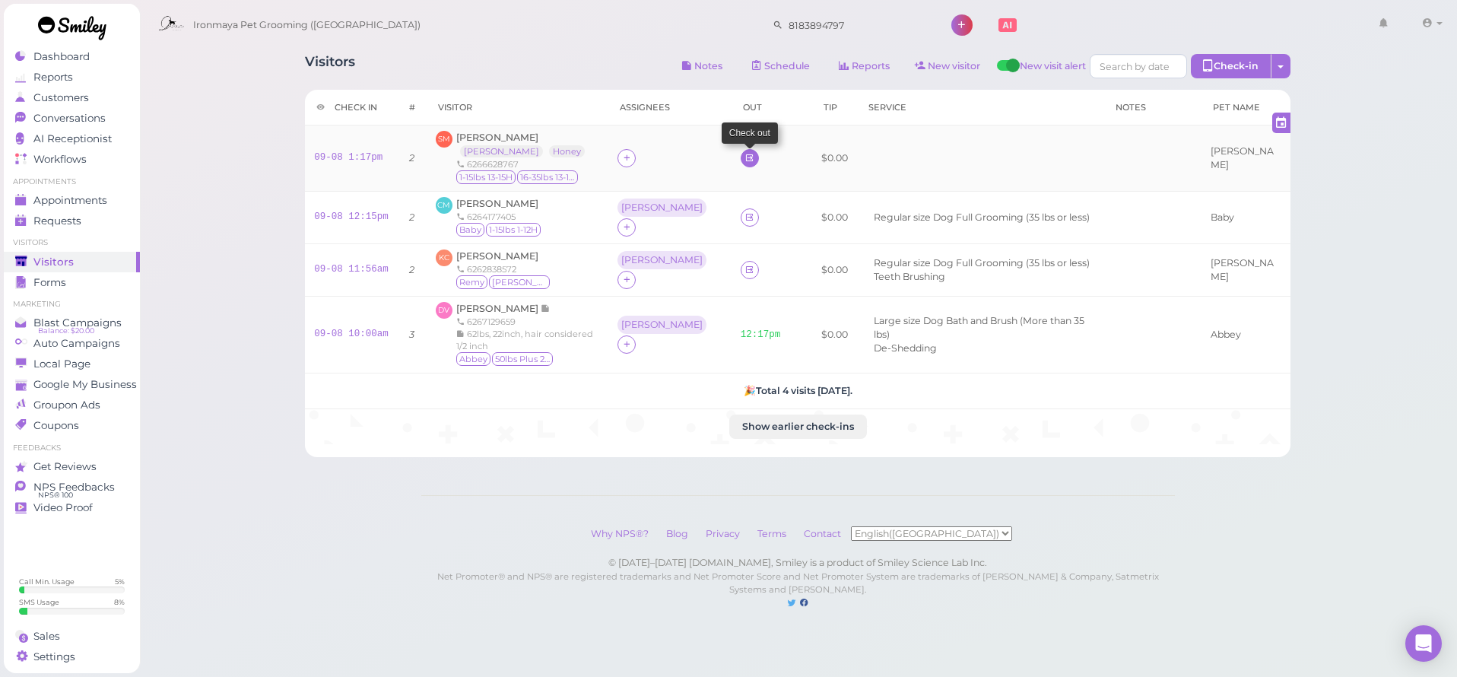
click at [744, 163] on icon at bounding box center [749, 157] width 10 height 11
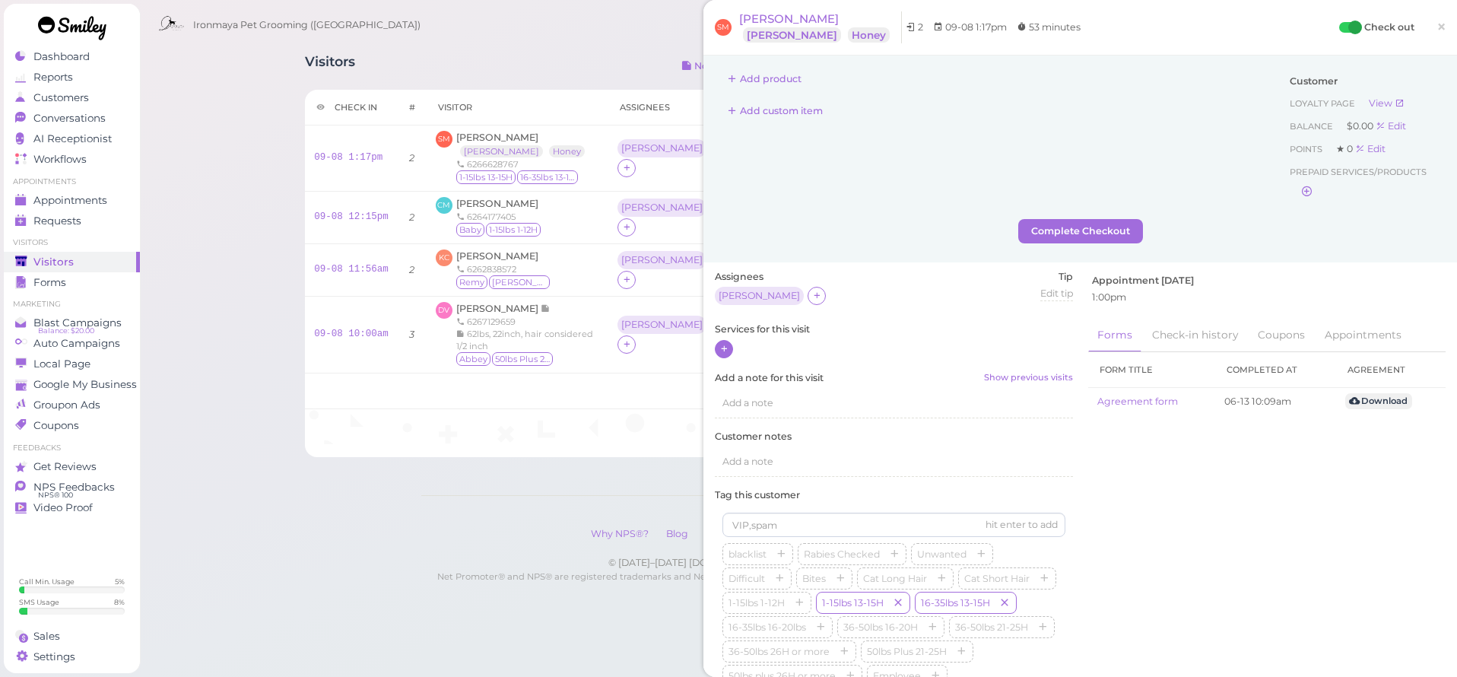
click at [724, 344] on icon at bounding box center [724, 348] width 10 height 11
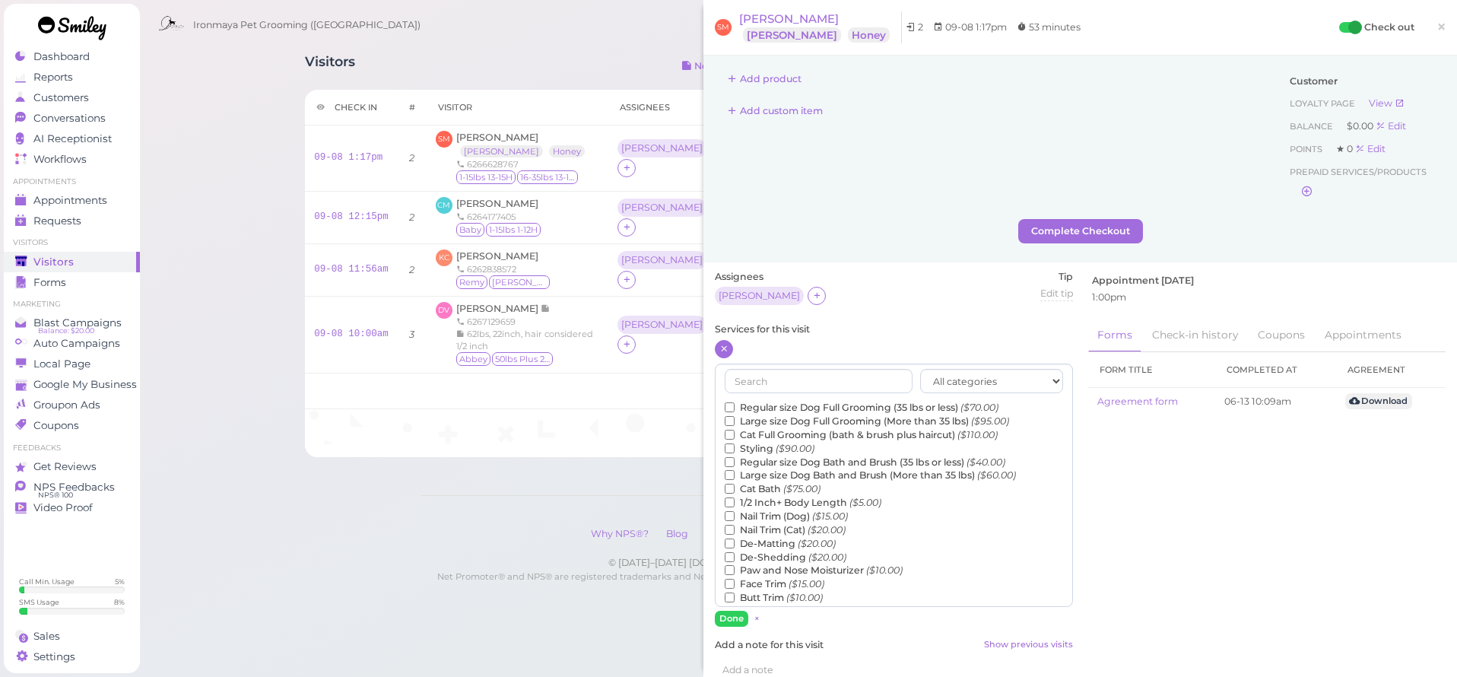
click at [765, 402] on label "Regular size Dog Full Grooming (35 lbs or less) ($70.00)" at bounding box center [862, 408] width 274 height 14
click at [734, 402] on input "Regular size Dog Full Grooming (35 lbs or less) ($70.00)" at bounding box center [730, 407] width 10 height 10
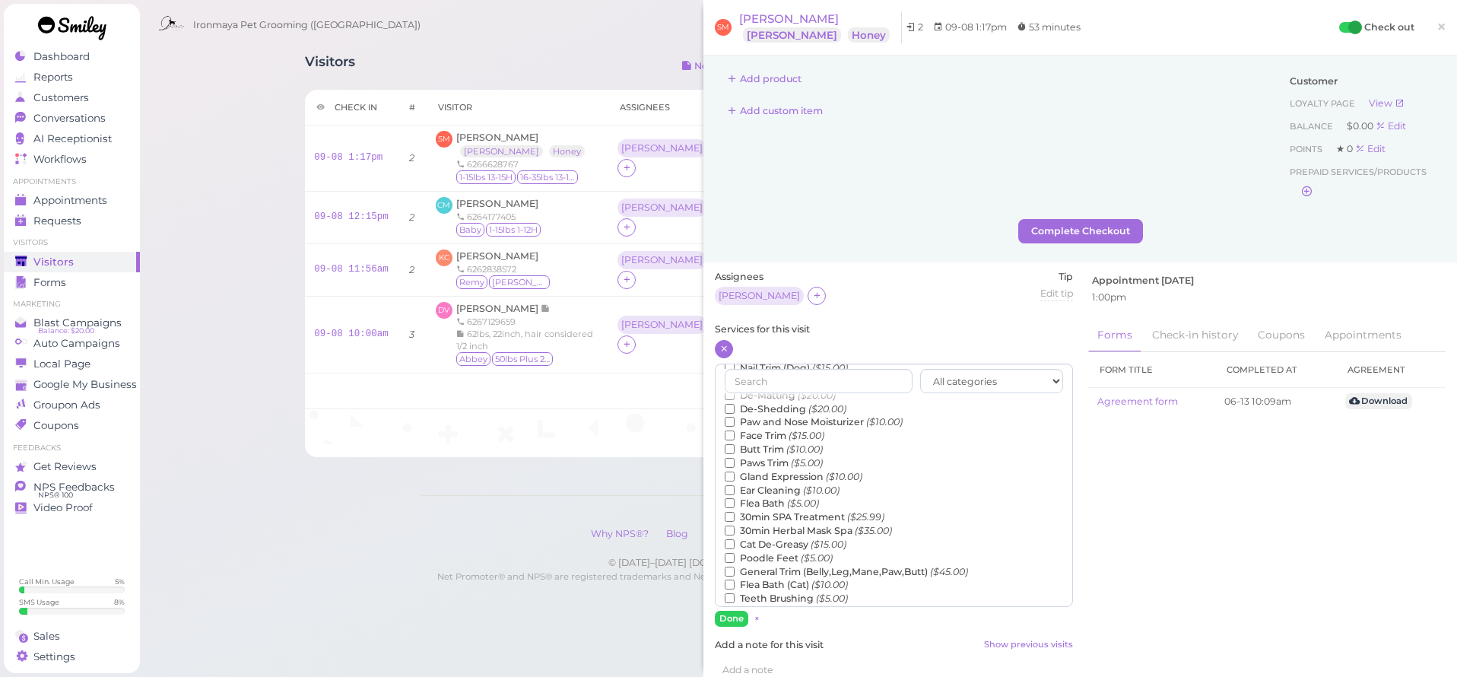
click at [769, 591] on label "Teeth Brushing ($5.00)" at bounding box center [786, 598] width 123 height 14
click at [734, 593] on input "Teeth Brushing ($5.00)" at bounding box center [730, 598] width 10 height 10
click at [730, 616] on button "Done" at bounding box center [731, 619] width 33 height 16
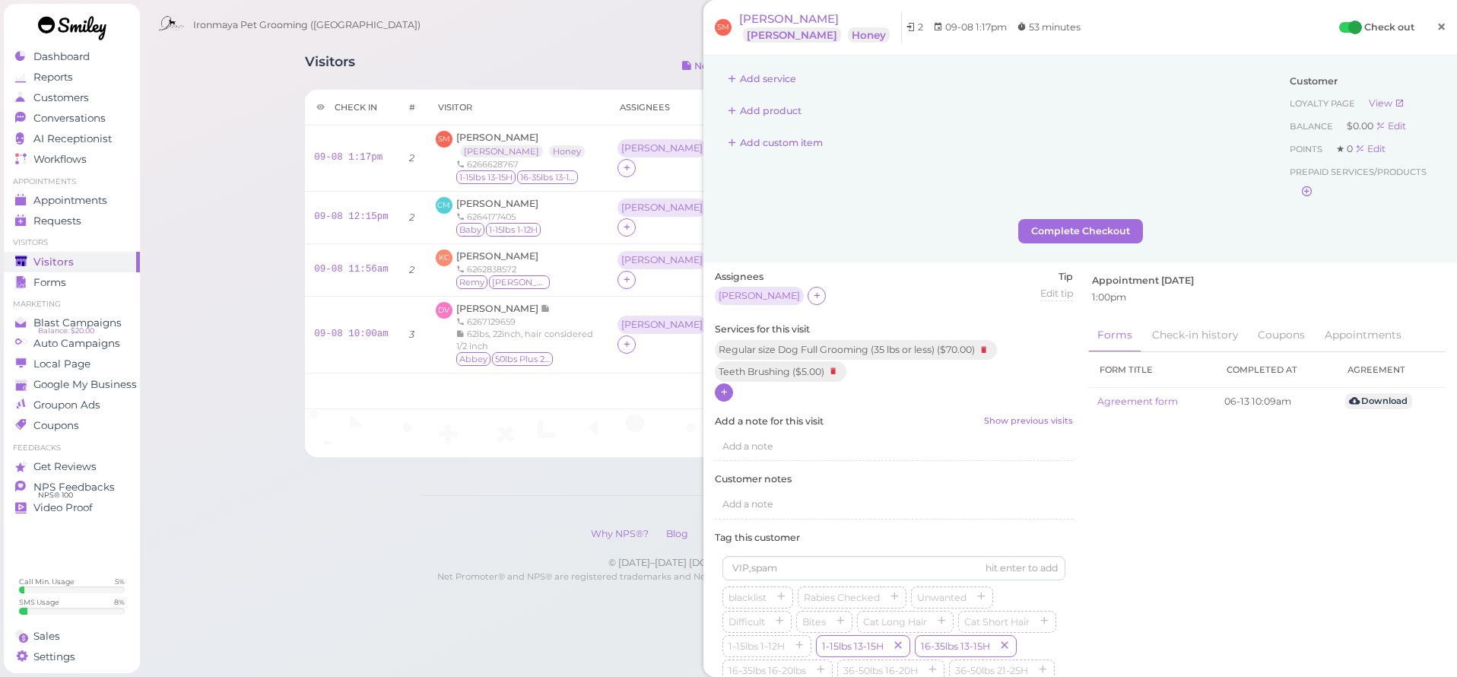
click at [1436, 22] on span "×" at bounding box center [1441, 26] width 10 height 21
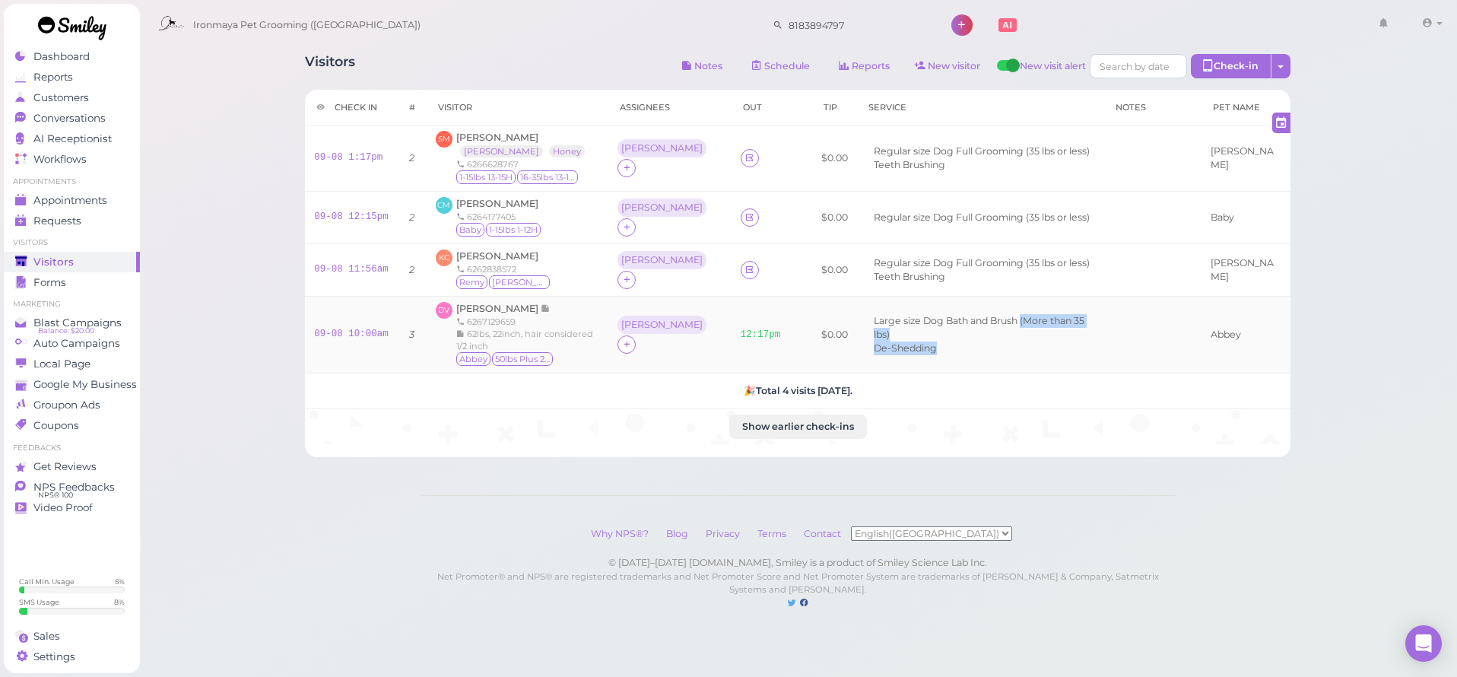
drag, startPoint x: 986, startPoint y: 327, endPoint x: 1095, endPoint y: 334, distance: 108.9
click at [1095, 337] on ul "Large size Dog Bath and Brush (More than 35 lbs) De-Shedding" at bounding box center [978, 334] width 233 height 41
click at [1087, 325] on ul "Large size Dog Bath and Brush (More than 35 lbs) De-Shedding" at bounding box center [978, 334] width 233 height 41
click at [741, 271] on link at bounding box center [750, 270] width 18 height 18
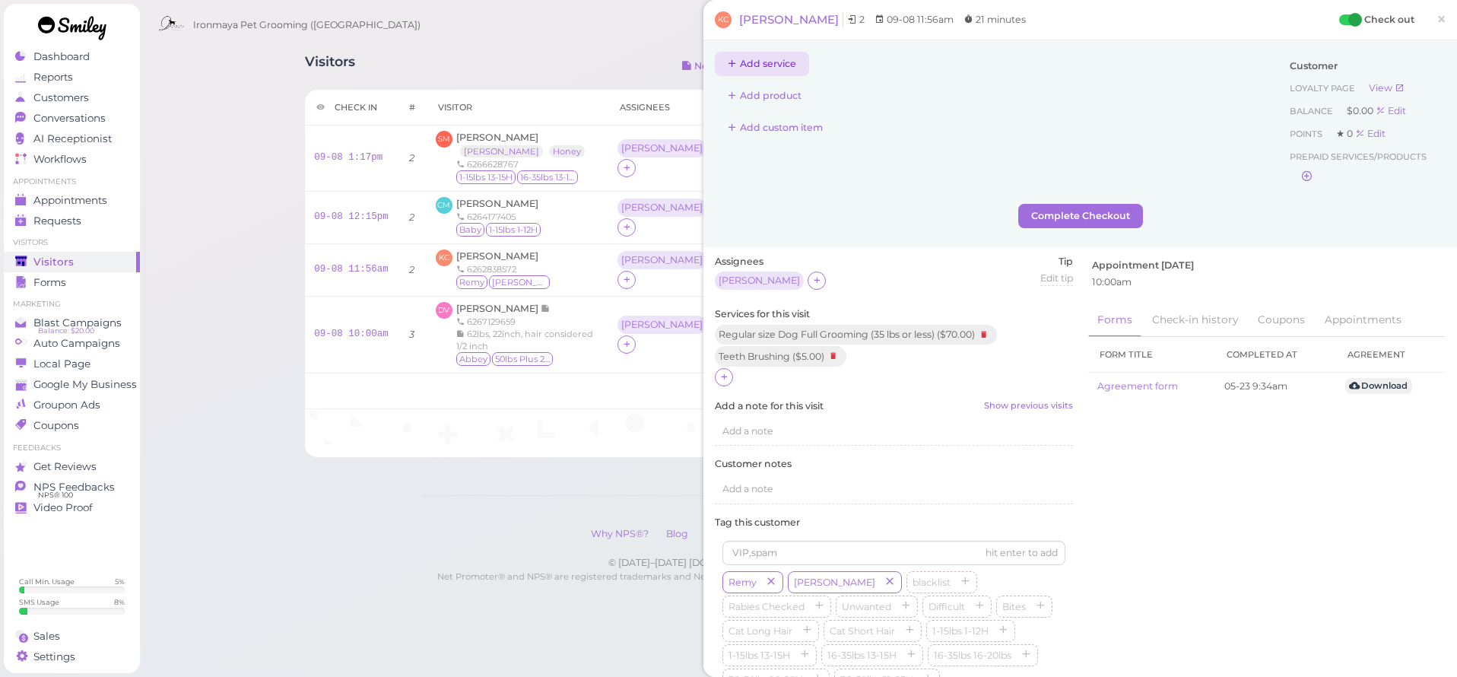
click at [769, 66] on button "Add service" at bounding box center [762, 64] width 94 height 24
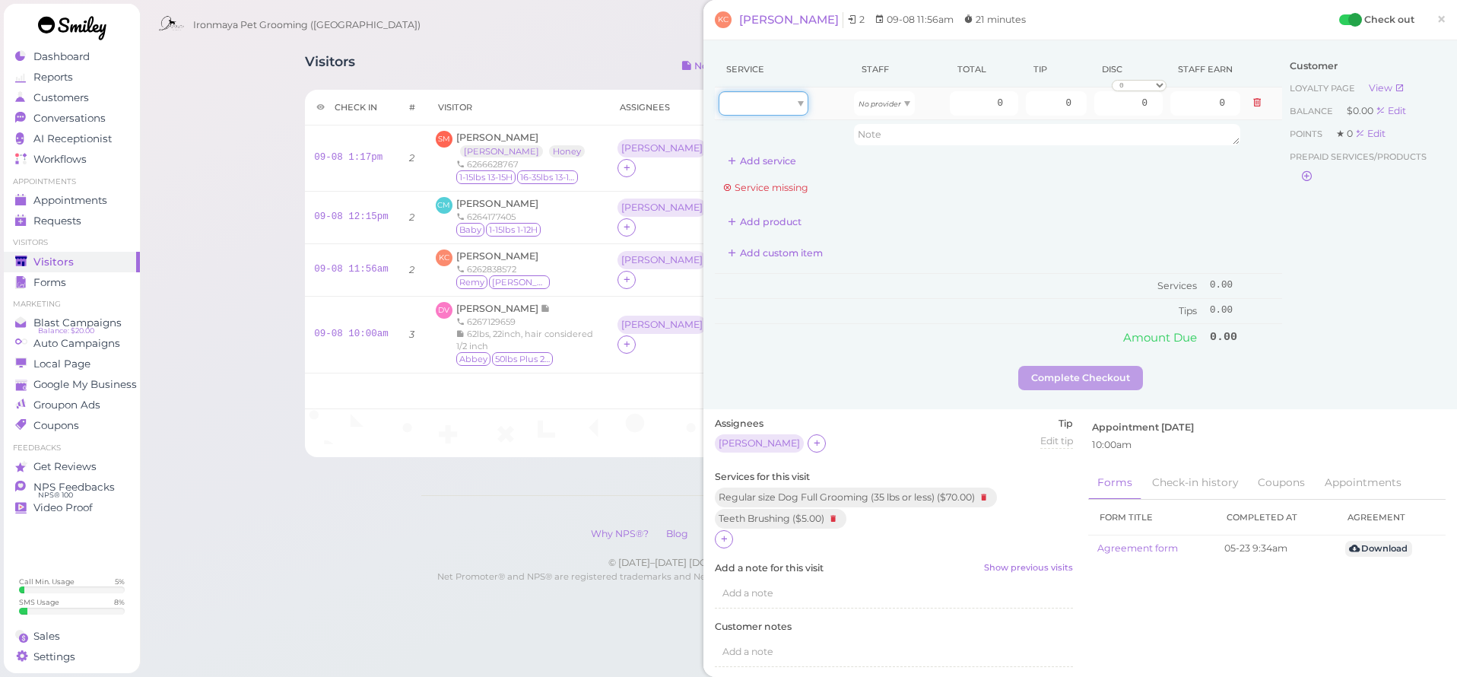
click at [756, 108] on div at bounding box center [763, 103] width 90 height 24
type input "70.00"
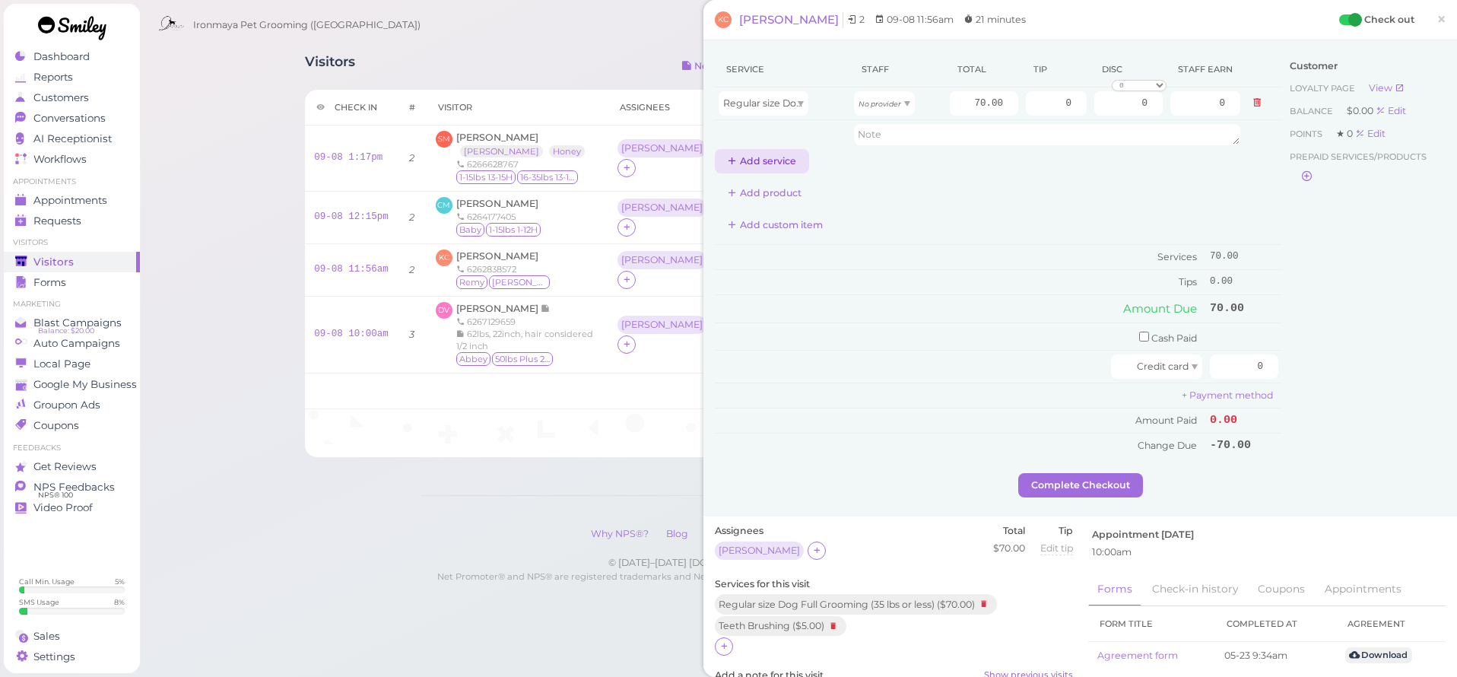
click at [760, 158] on button "Add service" at bounding box center [762, 161] width 94 height 24
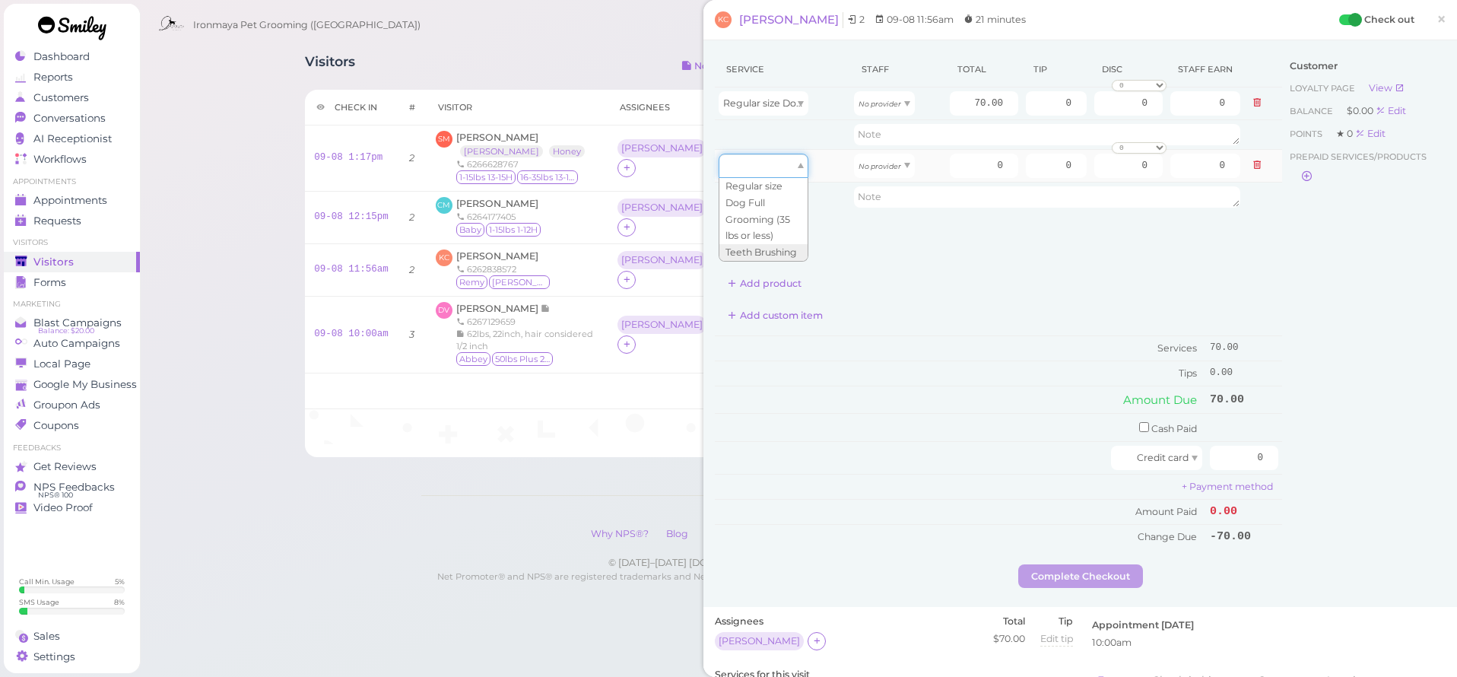
click at [760, 159] on div at bounding box center [763, 166] width 90 height 24
type input "5.00"
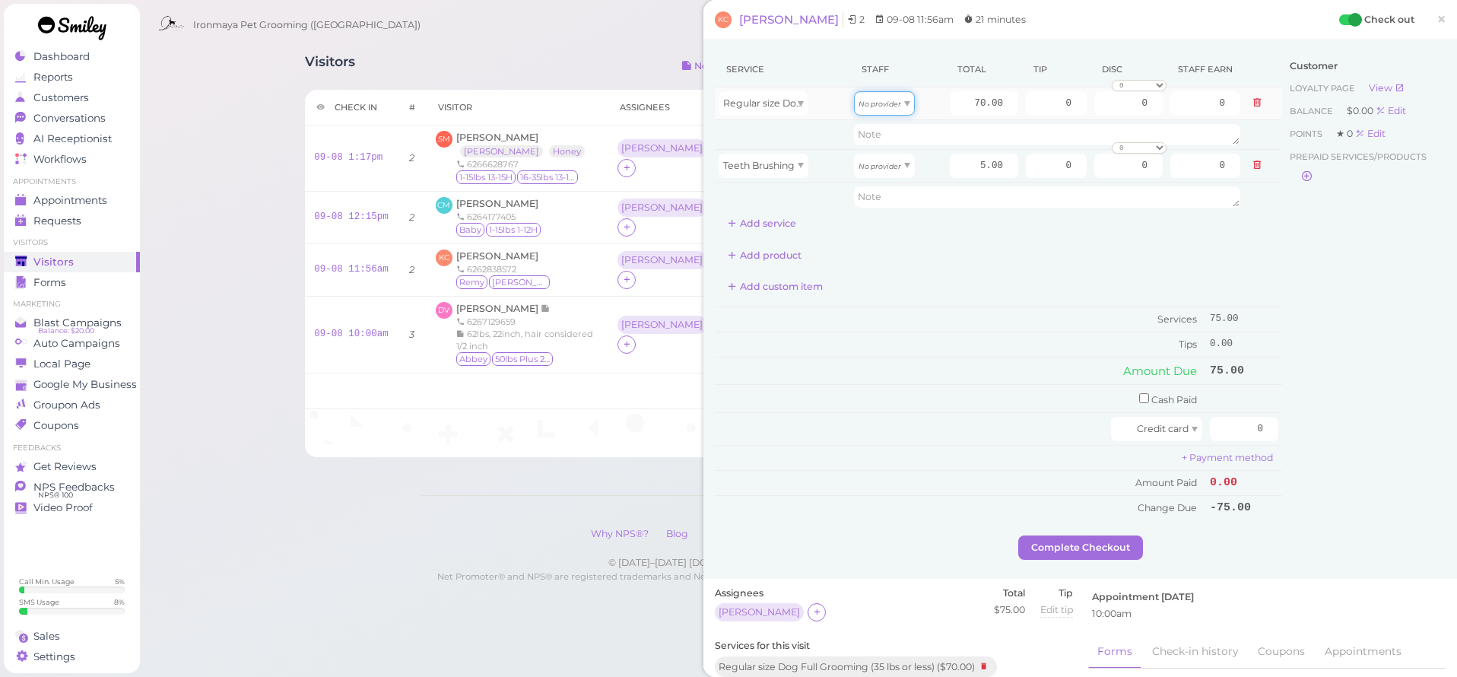
click at [867, 104] on icon "No provider" at bounding box center [879, 104] width 43 height 8
click at [874, 165] on icon "No provider" at bounding box center [879, 166] width 43 height 8
drag, startPoint x: 1025, startPoint y: 94, endPoint x: 1131, endPoint y: 132, distance: 113.0
click at [1131, 132] on tbody "Regular size Dog Full Grooming (35 lbs or less) [PERSON_NAME] 70.00 0 0 0 10% o…" at bounding box center [998, 149] width 567 height 124
type input "7.5"
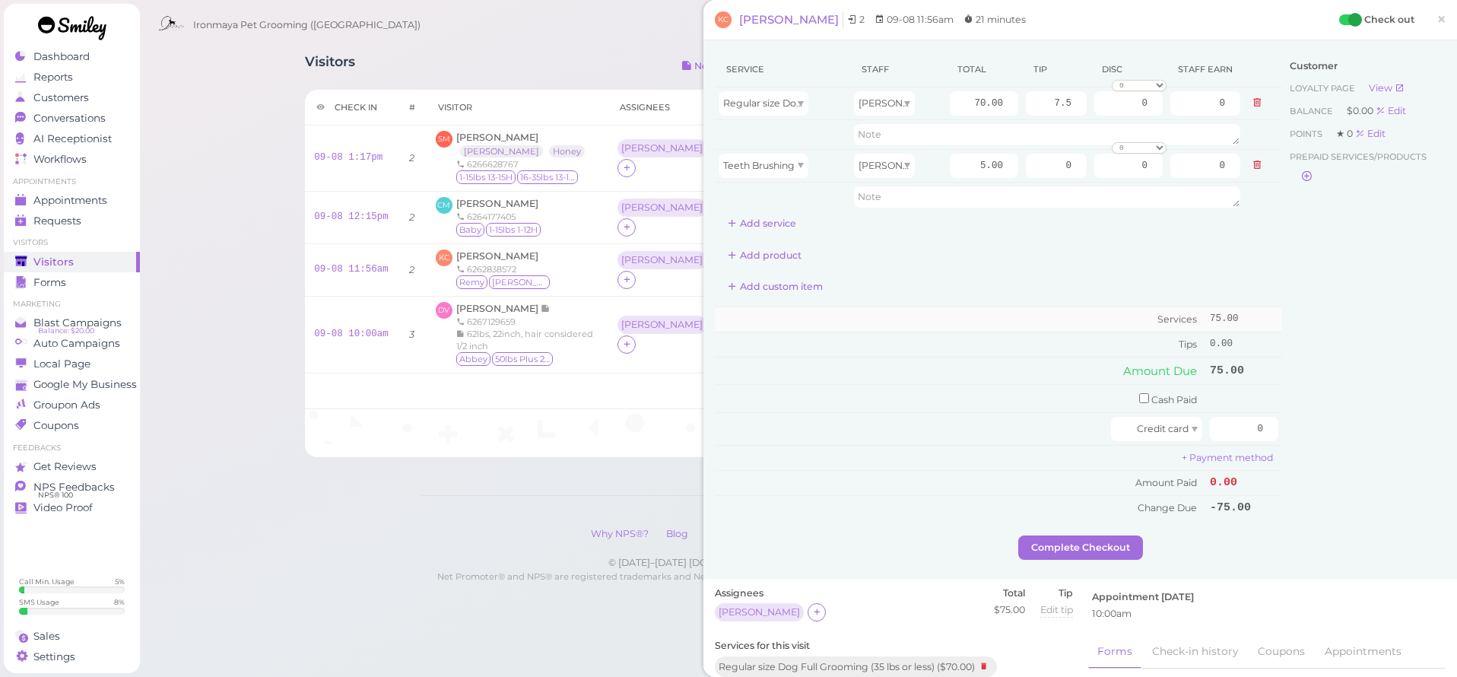
click at [994, 318] on td "Services" at bounding box center [960, 319] width 491 height 25
drag, startPoint x: 1226, startPoint y: 428, endPoint x: 1313, endPoint y: 457, distance: 91.4
click at [1313, 457] on div "Service Staff Total Tip Disc Staff earn Regular size Dog Full Grooming (35 lbs …" at bounding box center [1080, 294] width 731 height 484
type input "82.5"
click at [1301, 420] on div "Customer Loyalty page View Balance $0.00 Edit Points ★ 0 Edit Prepaid services/…" at bounding box center [1363, 294] width 163 height 484
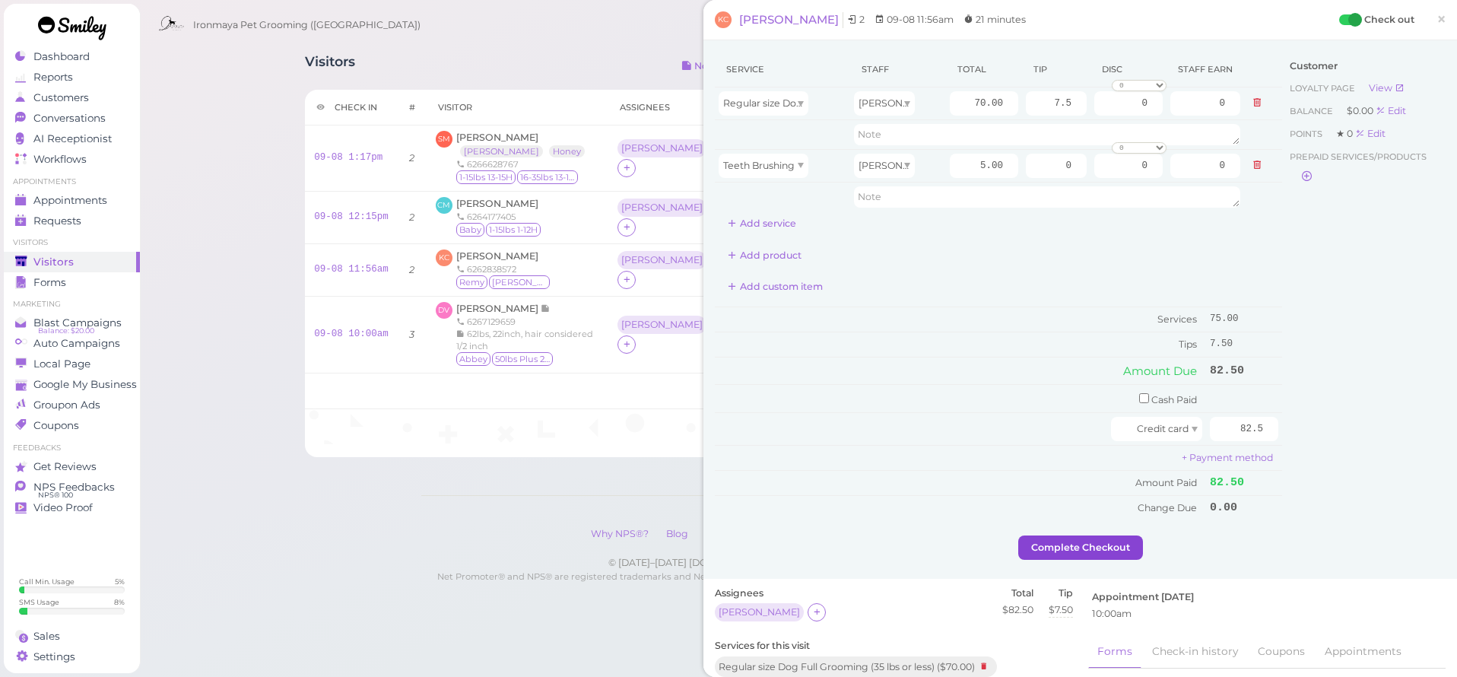
click at [1105, 541] on button "Complete Checkout" at bounding box center [1080, 547] width 125 height 24
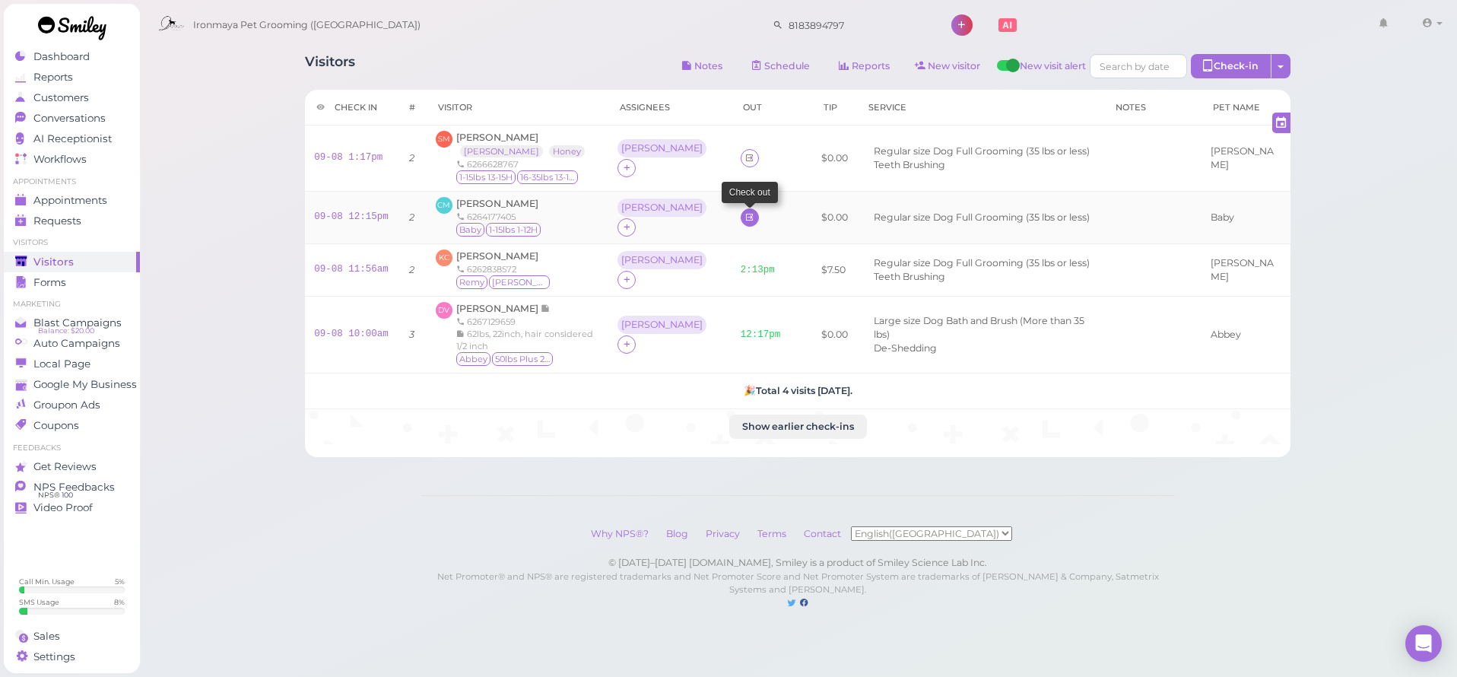
click at [744, 218] on icon at bounding box center [749, 216] width 10 height 11
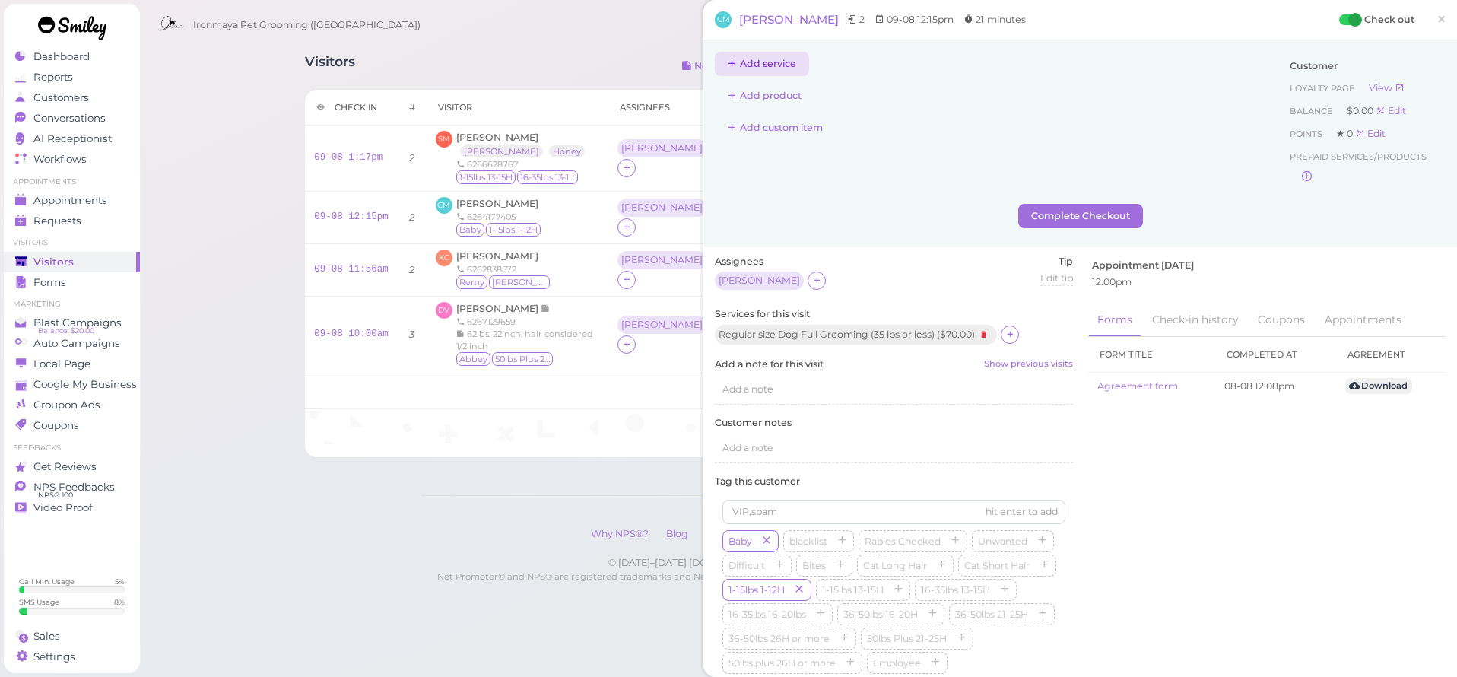
click at [775, 64] on button "Add service" at bounding box center [762, 64] width 94 height 24
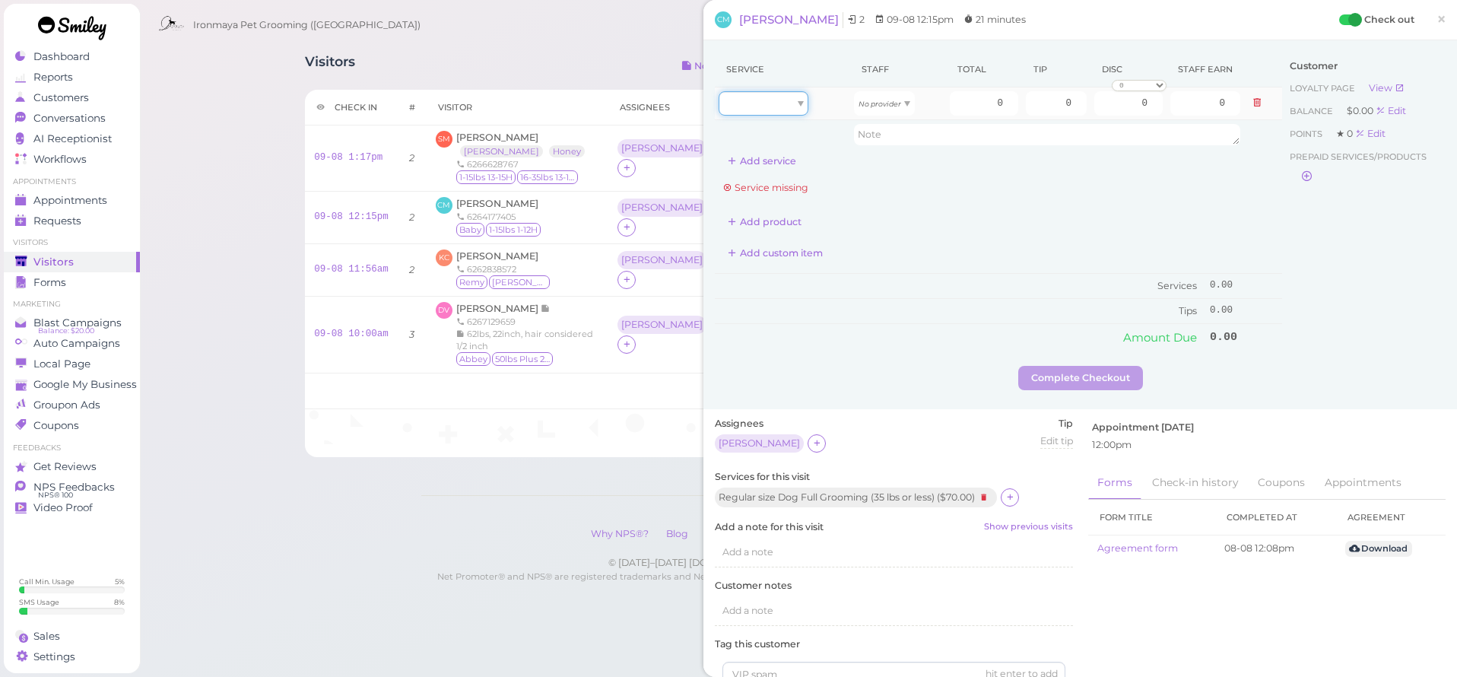
click at [766, 106] on div at bounding box center [763, 103] width 90 height 24
drag, startPoint x: 763, startPoint y: 140, endPoint x: 822, endPoint y: 126, distance: 60.1
type input "70.00"
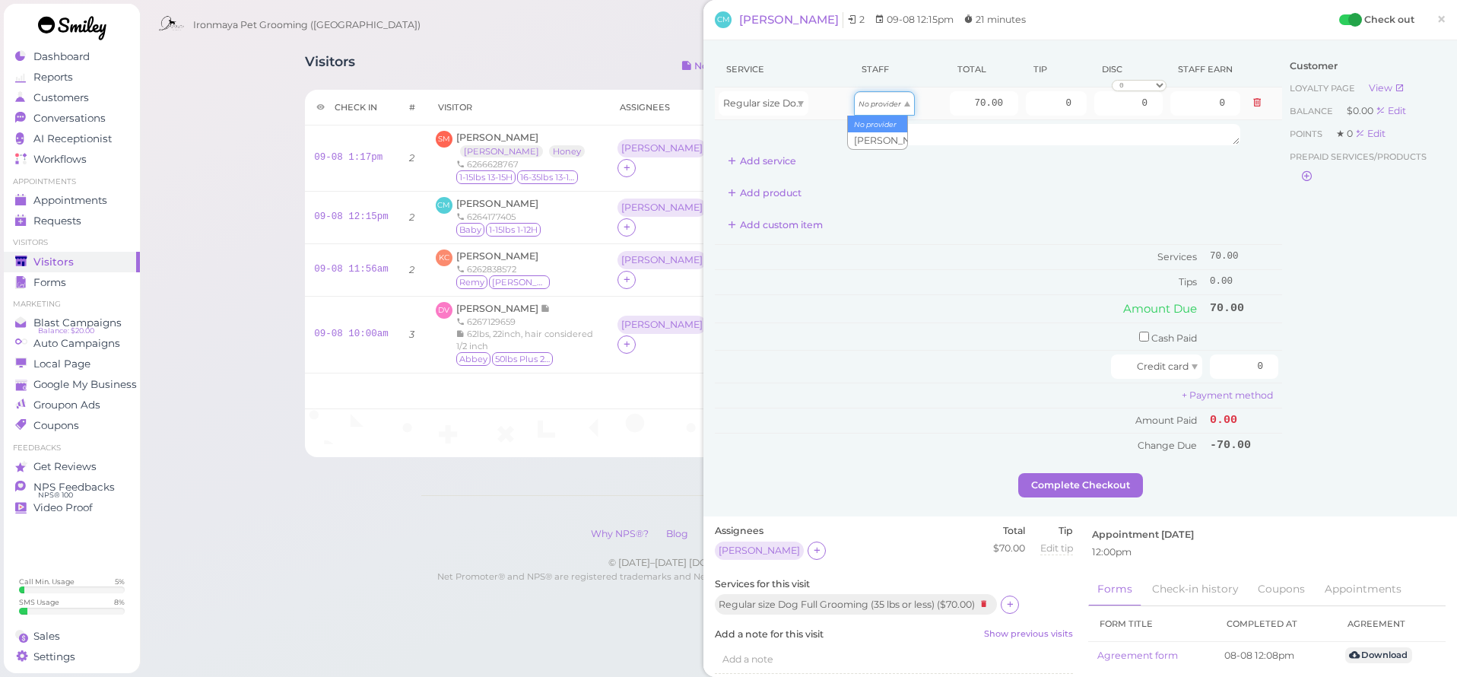
click at [877, 100] on icon "No provider" at bounding box center [879, 104] width 43 height 8
drag, startPoint x: 1131, startPoint y: 332, endPoint x: 1146, endPoint y: 338, distance: 15.4
click at [1139, 333] on input "checkbox" at bounding box center [1144, 336] width 10 height 10
checkbox input "true"
click at [1216, 332] on input "0" at bounding box center [1244, 339] width 68 height 24
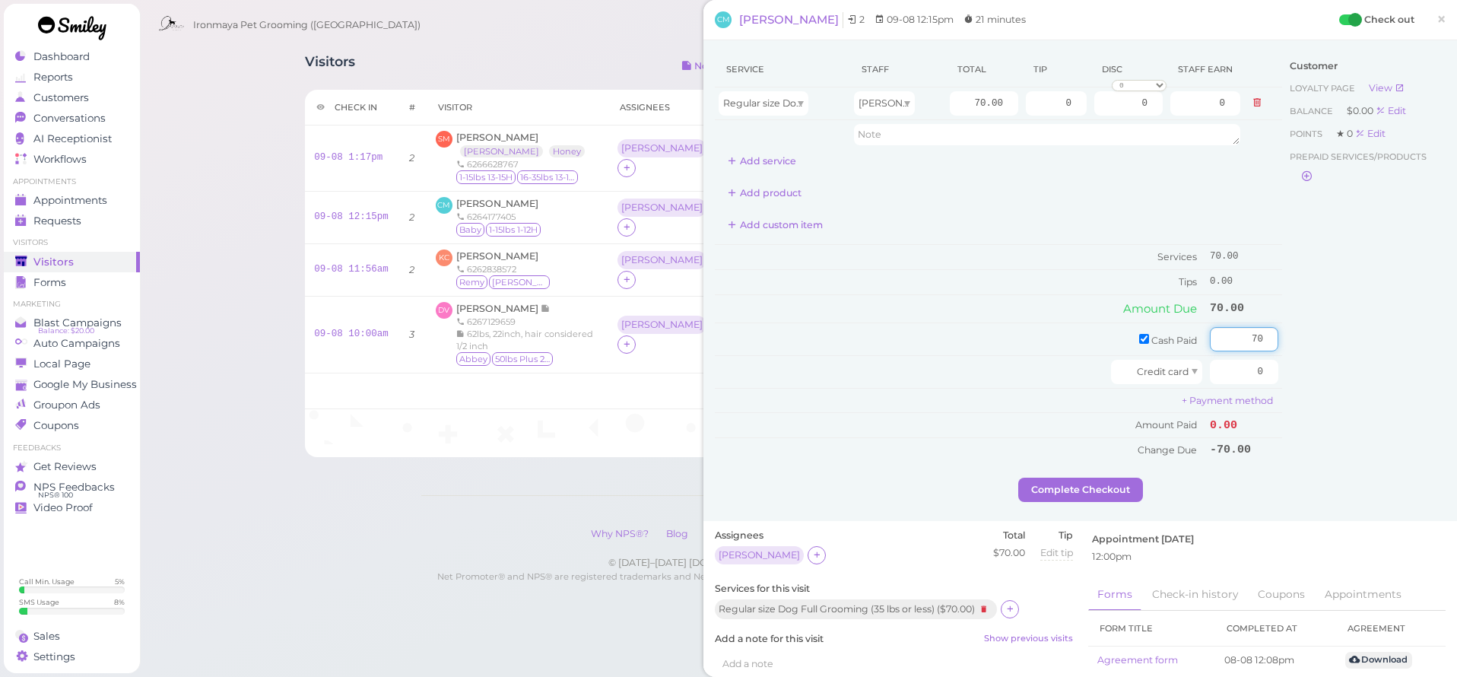
type input "70"
click at [1388, 338] on div "Customer Loyalty page View Balance $0.00 Edit Points ★ 0 Edit Prepaid services/…" at bounding box center [1363, 265] width 163 height 426
click at [1061, 485] on button "Complete Checkout" at bounding box center [1080, 489] width 125 height 24
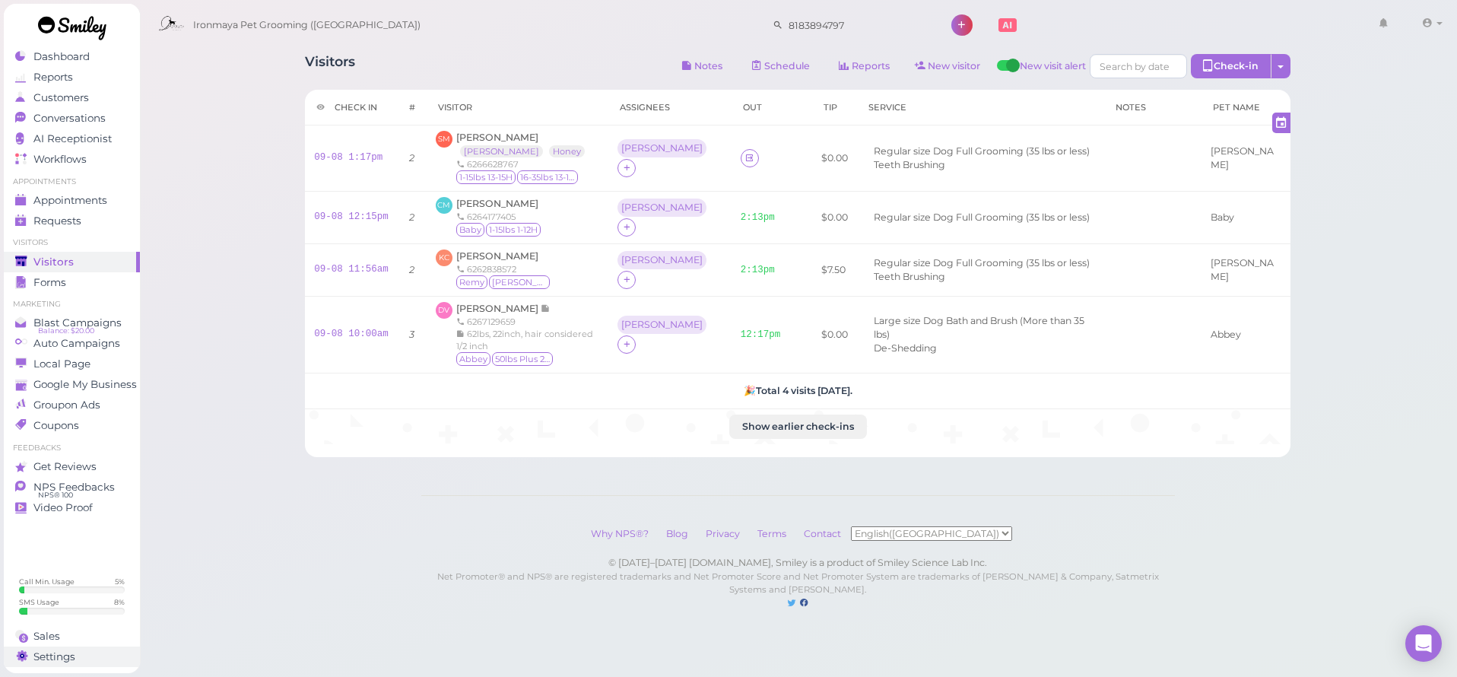
click at [58, 652] on span "Settings" at bounding box center [54, 656] width 42 height 13
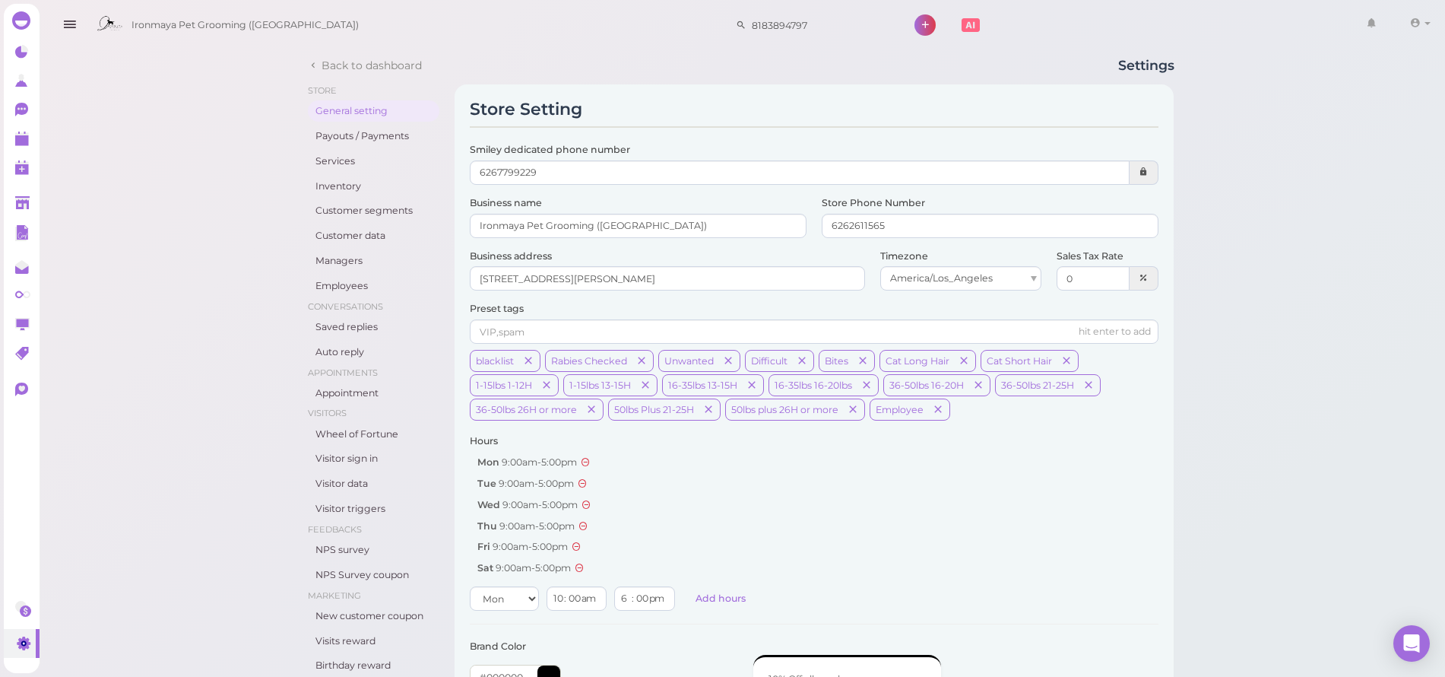
click at [549, 173] on div "6267799229" at bounding box center [800, 172] width 661 height 24
click at [571, 171] on div "6267799229" at bounding box center [800, 172] width 661 height 24
drag, startPoint x: 572, startPoint y: 169, endPoint x: 482, endPoint y: 179, distance: 90.3
click at [484, 179] on div "6267799229" at bounding box center [800, 172] width 661 height 24
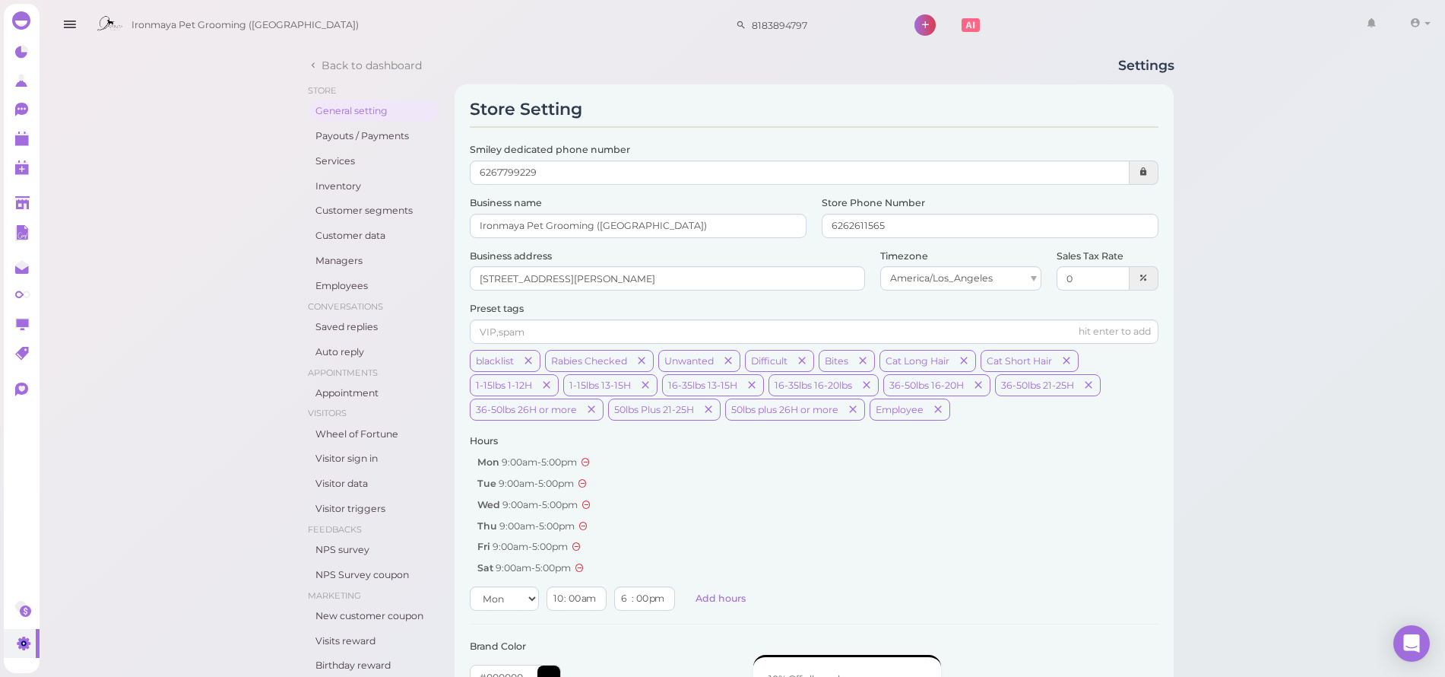
click at [506, 171] on div "6267799229" at bounding box center [800, 172] width 661 height 24
drag, startPoint x: 506, startPoint y: 172, endPoint x: 585, endPoint y: 174, distance: 79.1
click at [585, 173] on div "6267799229" at bounding box center [800, 172] width 661 height 24
drag, startPoint x: 918, startPoint y: 225, endPoint x: 831, endPoint y: 226, distance: 86.7
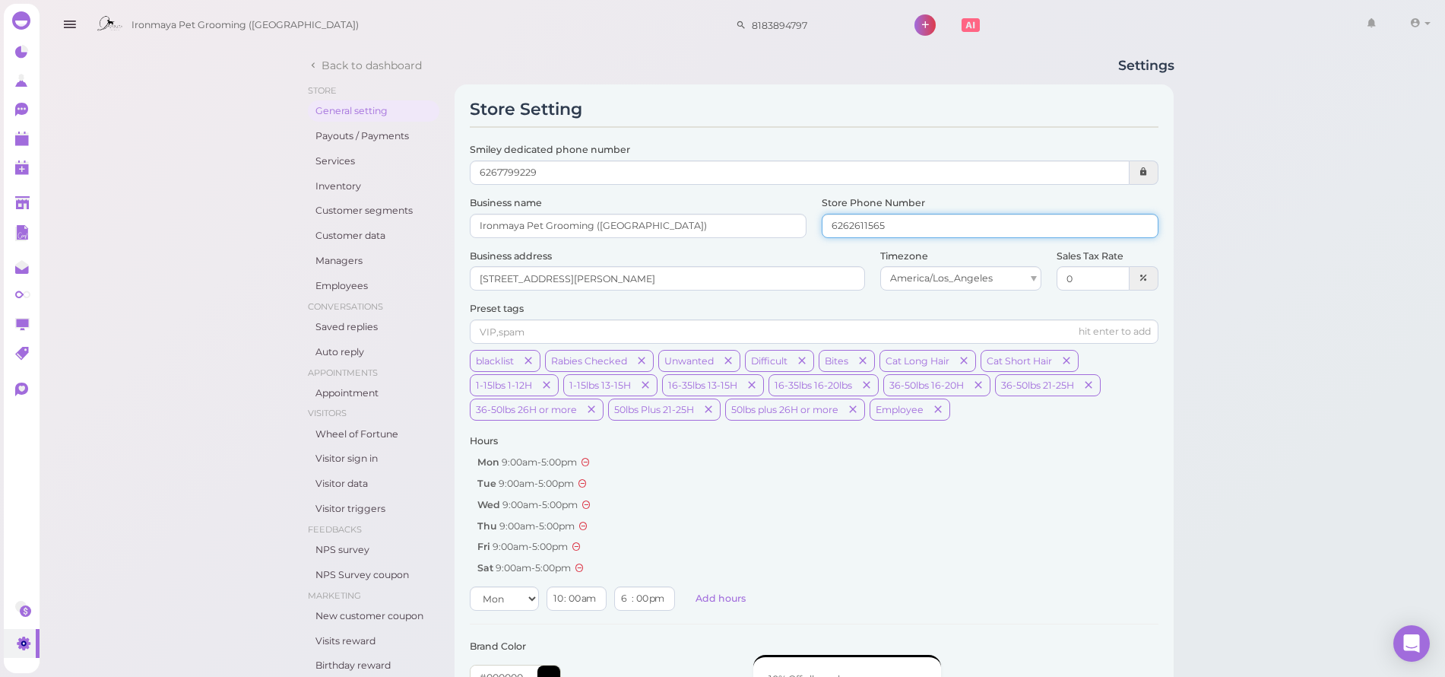
click at [831, 226] on input "6262611565" at bounding box center [990, 226] width 337 height 24
click at [906, 230] on input "6262611565" at bounding box center [990, 226] width 337 height 24
click at [716, 172] on div "6267799229" at bounding box center [800, 172] width 661 height 24
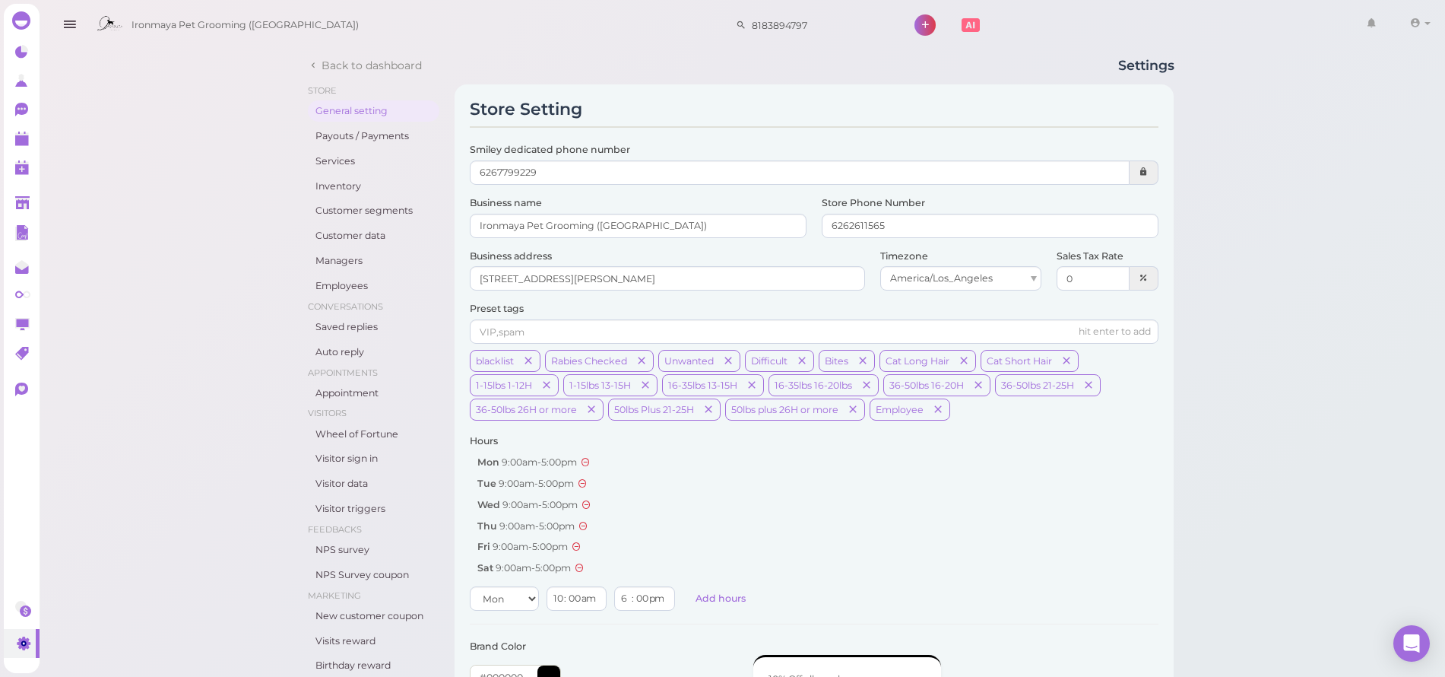
click at [716, 172] on div "6267799229" at bounding box center [800, 172] width 661 height 24
drag, startPoint x: 716, startPoint y: 172, endPoint x: 677, endPoint y: 176, distance: 39.0
click at [677, 176] on div "6267799229" at bounding box center [800, 172] width 661 height 24
click at [917, 231] on input "6262611565" at bounding box center [990, 226] width 337 height 24
drag, startPoint x: 916, startPoint y: 229, endPoint x: 850, endPoint y: 224, distance: 66.3
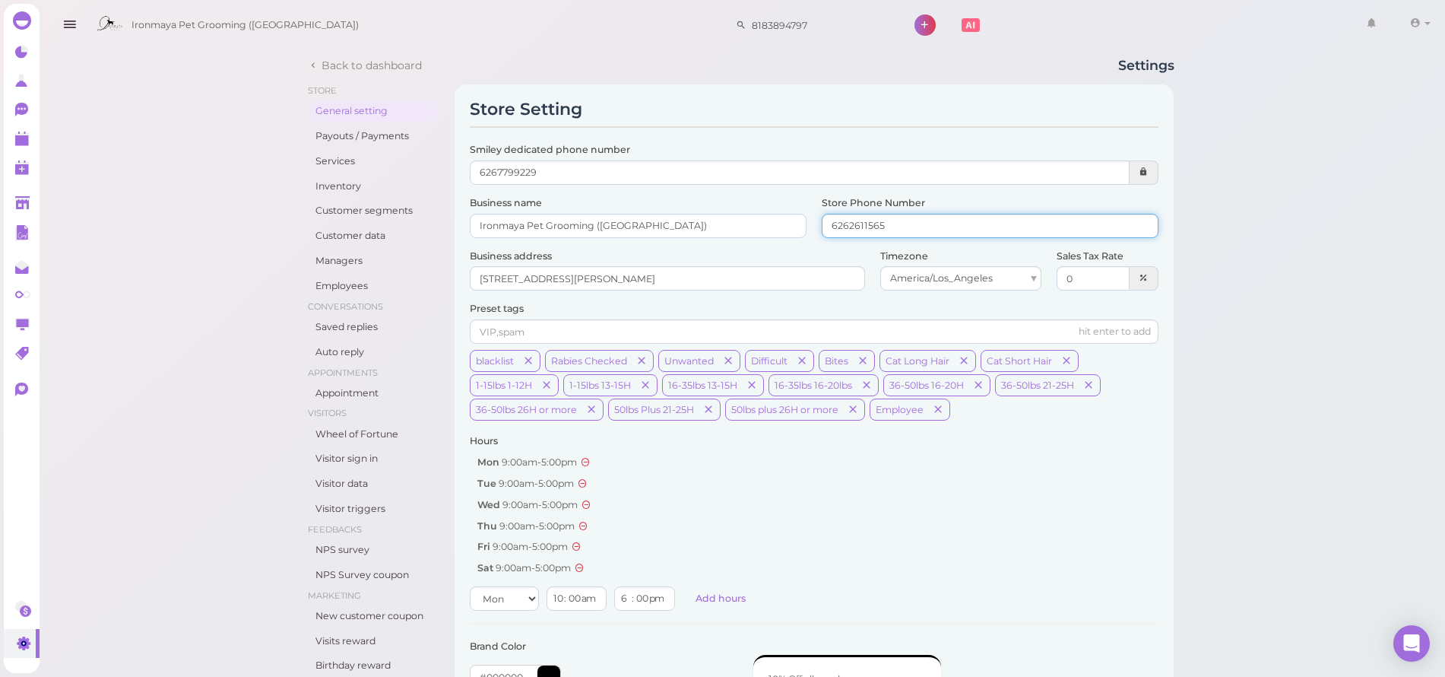
click at [850, 224] on input "6262611565" at bounding box center [990, 226] width 337 height 24
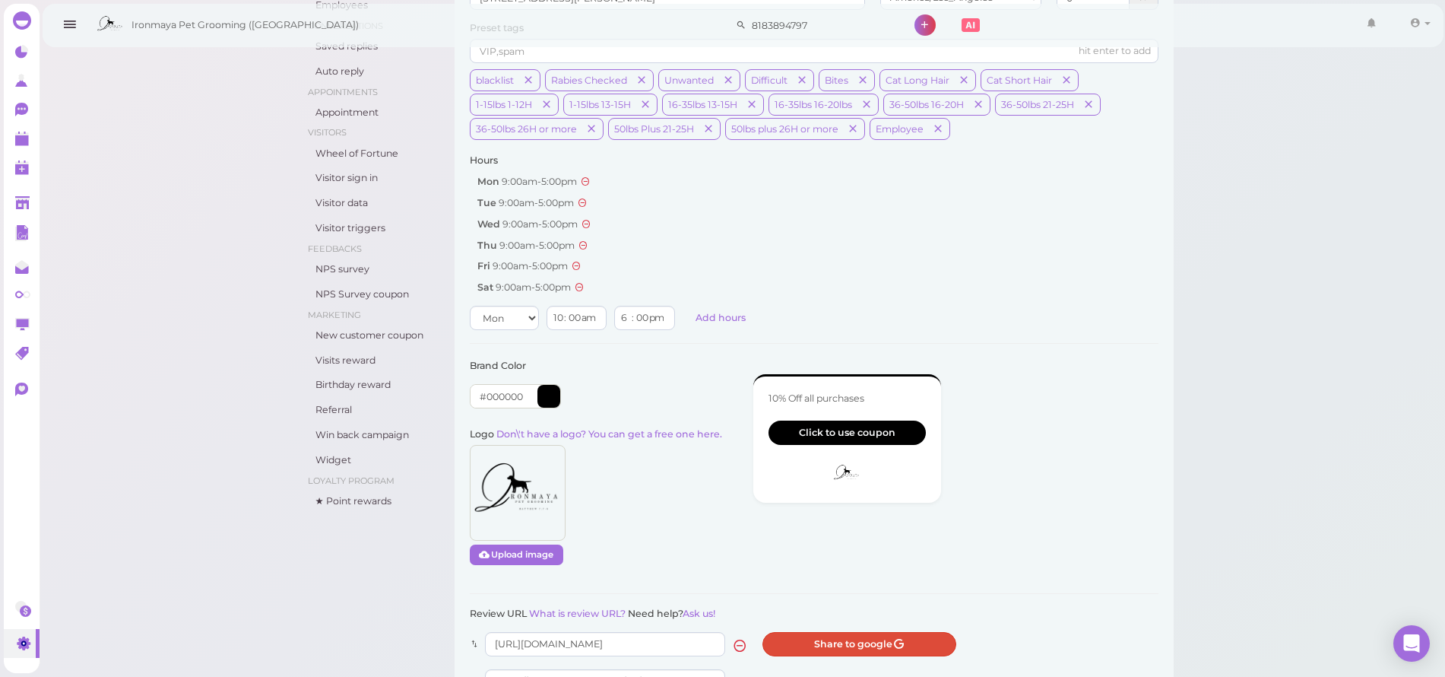
scroll to position [615, 0]
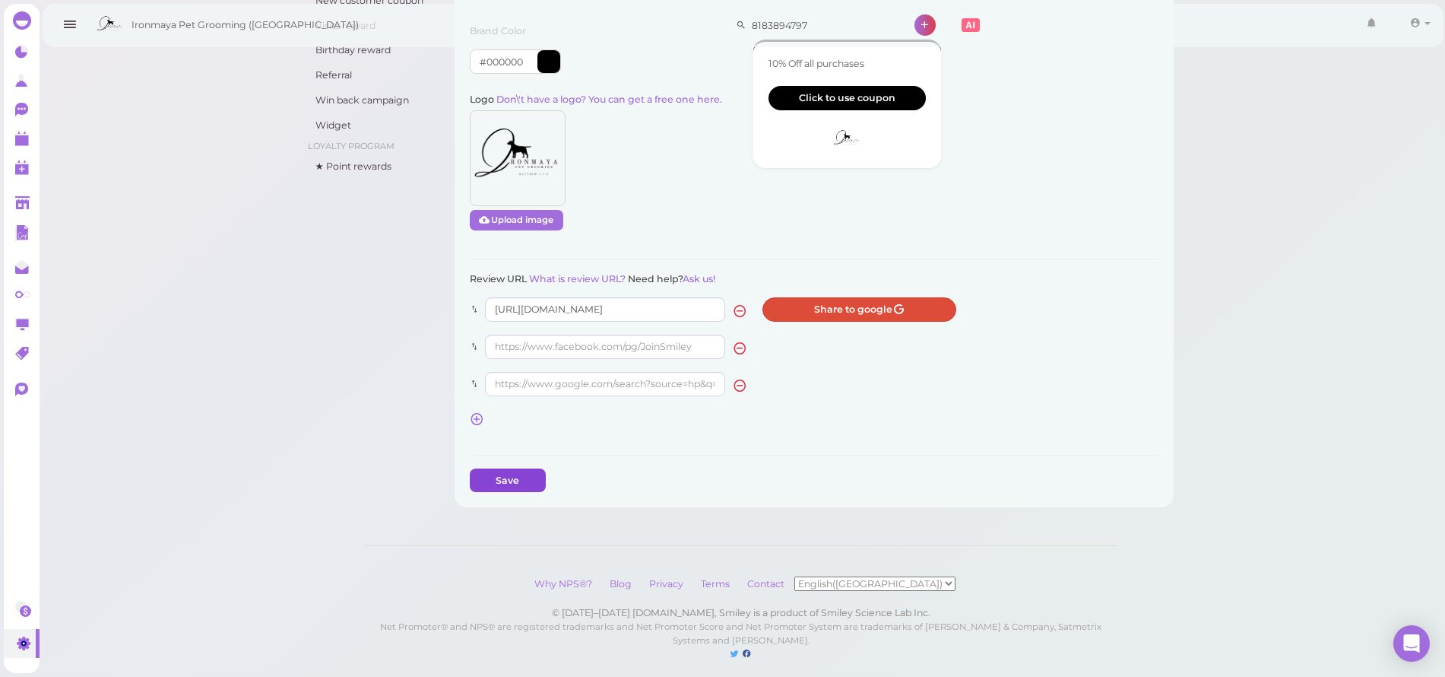
type input "6262465629"
click at [512, 470] on button "Save" at bounding box center [508, 480] width 76 height 24
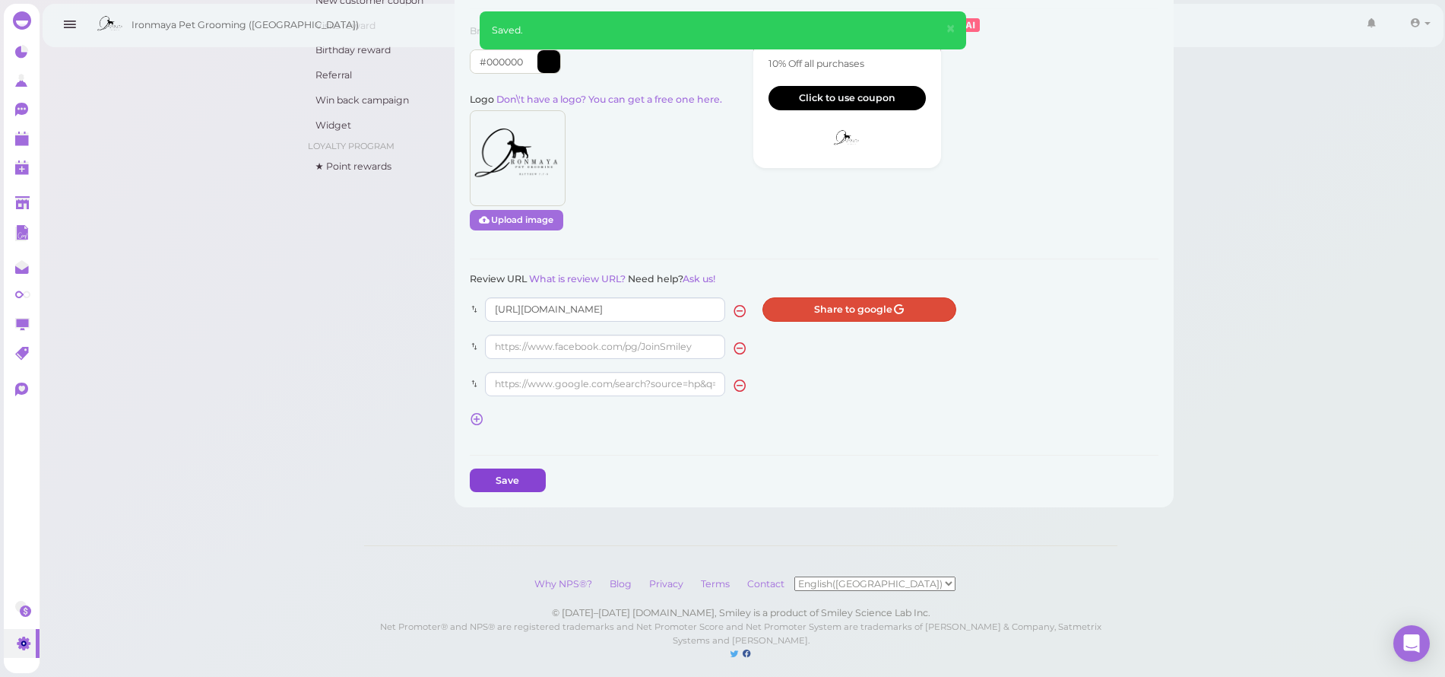
click at [512, 470] on button "Save" at bounding box center [508, 480] width 76 height 24
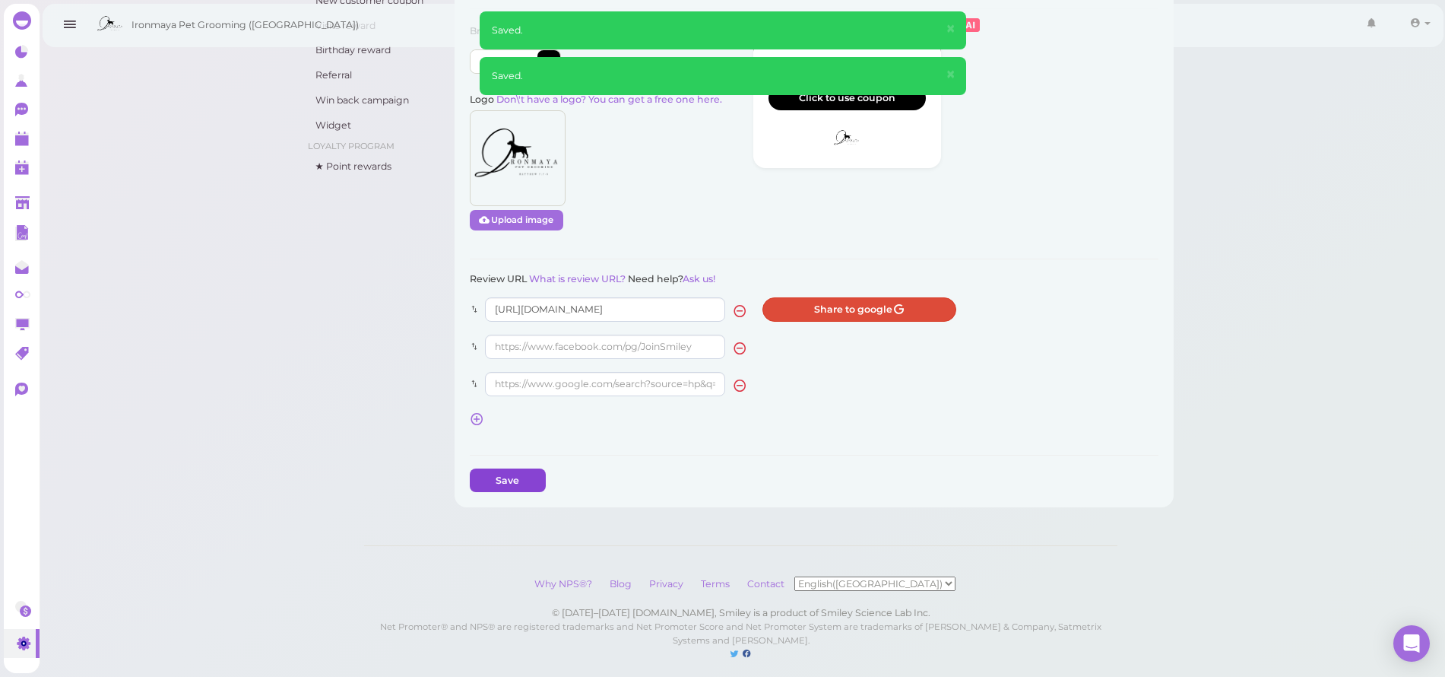
click at [512, 470] on button "Save" at bounding box center [508, 480] width 76 height 24
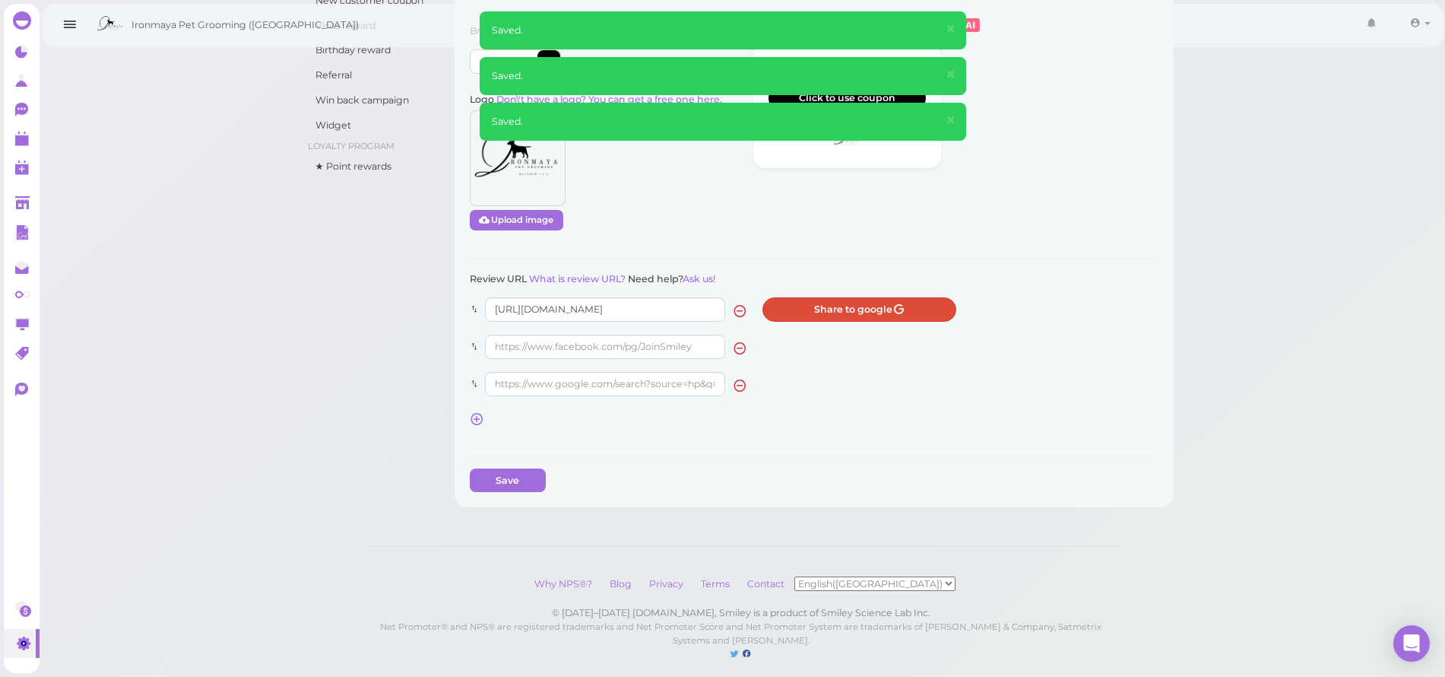
scroll to position [0, 0]
